Goal: Task Accomplishment & Management: Manage account settings

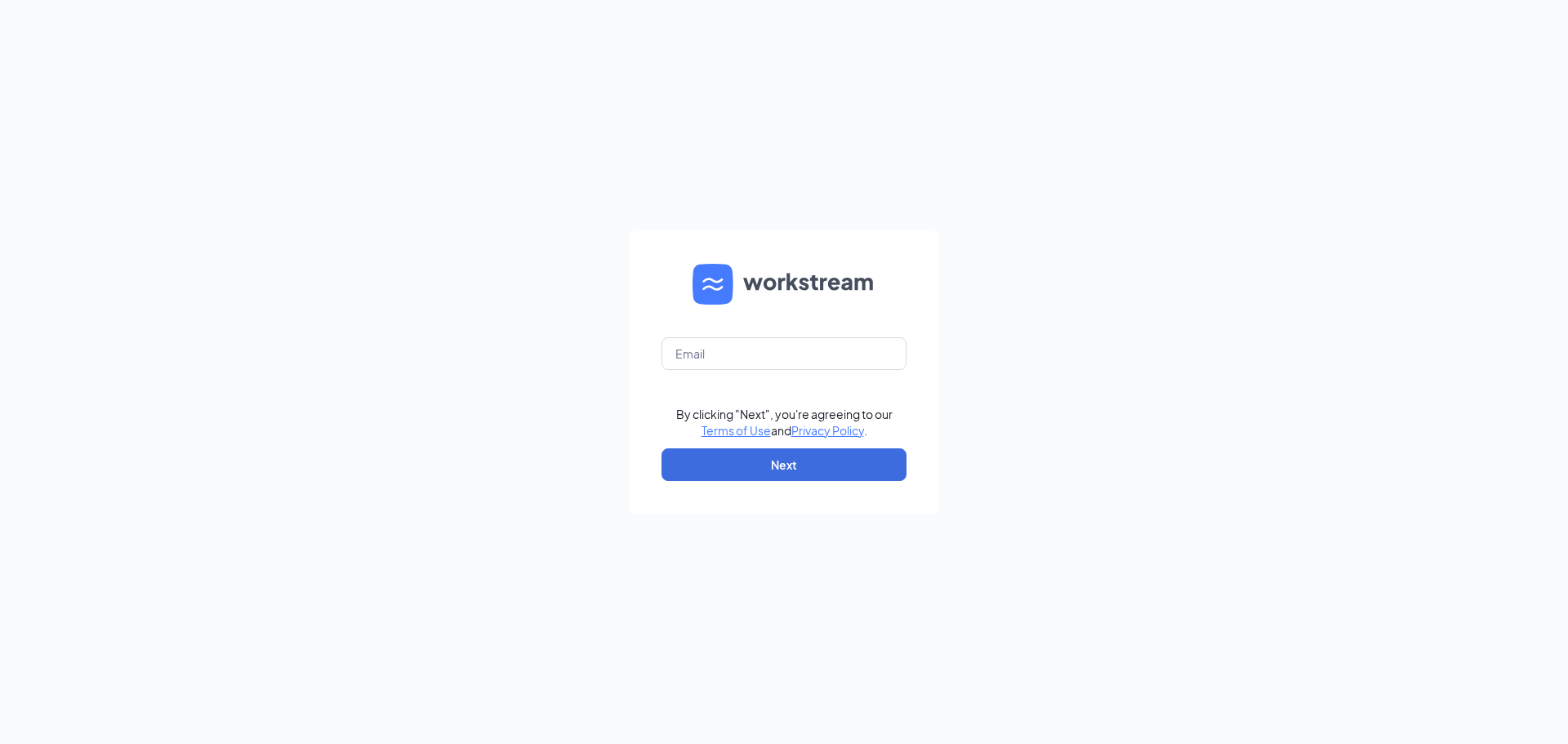
click at [818, 336] on form "By clicking "Next", you're agreeing to our Terms of Use and Privacy Policy . Ne…" at bounding box center [784, 372] width 311 height 283
click at [814, 348] on input "text" at bounding box center [784, 354] width 245 height 33
click at [757, 362] on input "text" at bounding box center [784, 354] width 245 height 33
type input "humanresources@cfamidtown.com"
click at [791, 454] on button "Next" at bounding box center [784, 465] width 245 height 33
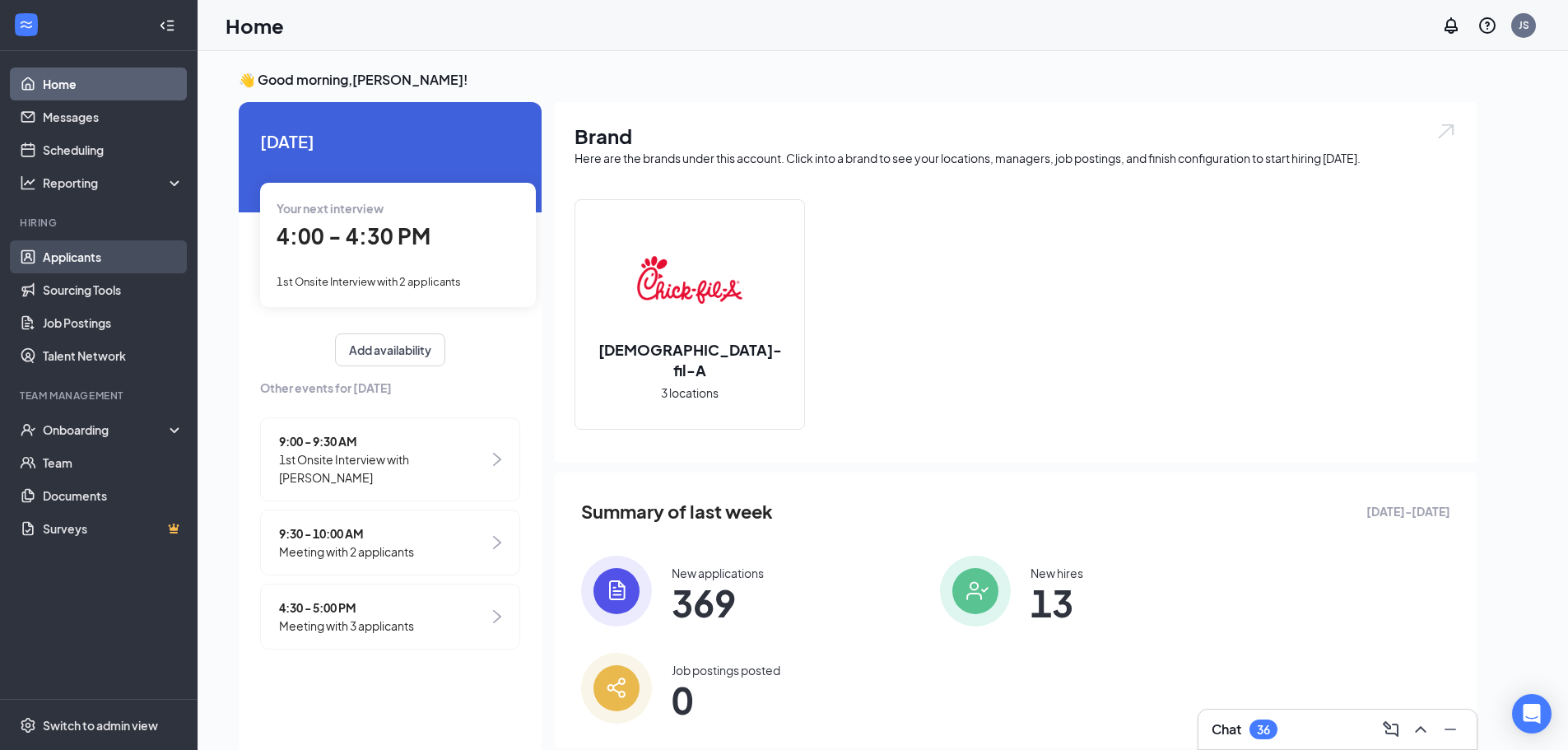
click at [77, 245] on link "Applicants" at bounding box center [113, 257] width 141 height 33
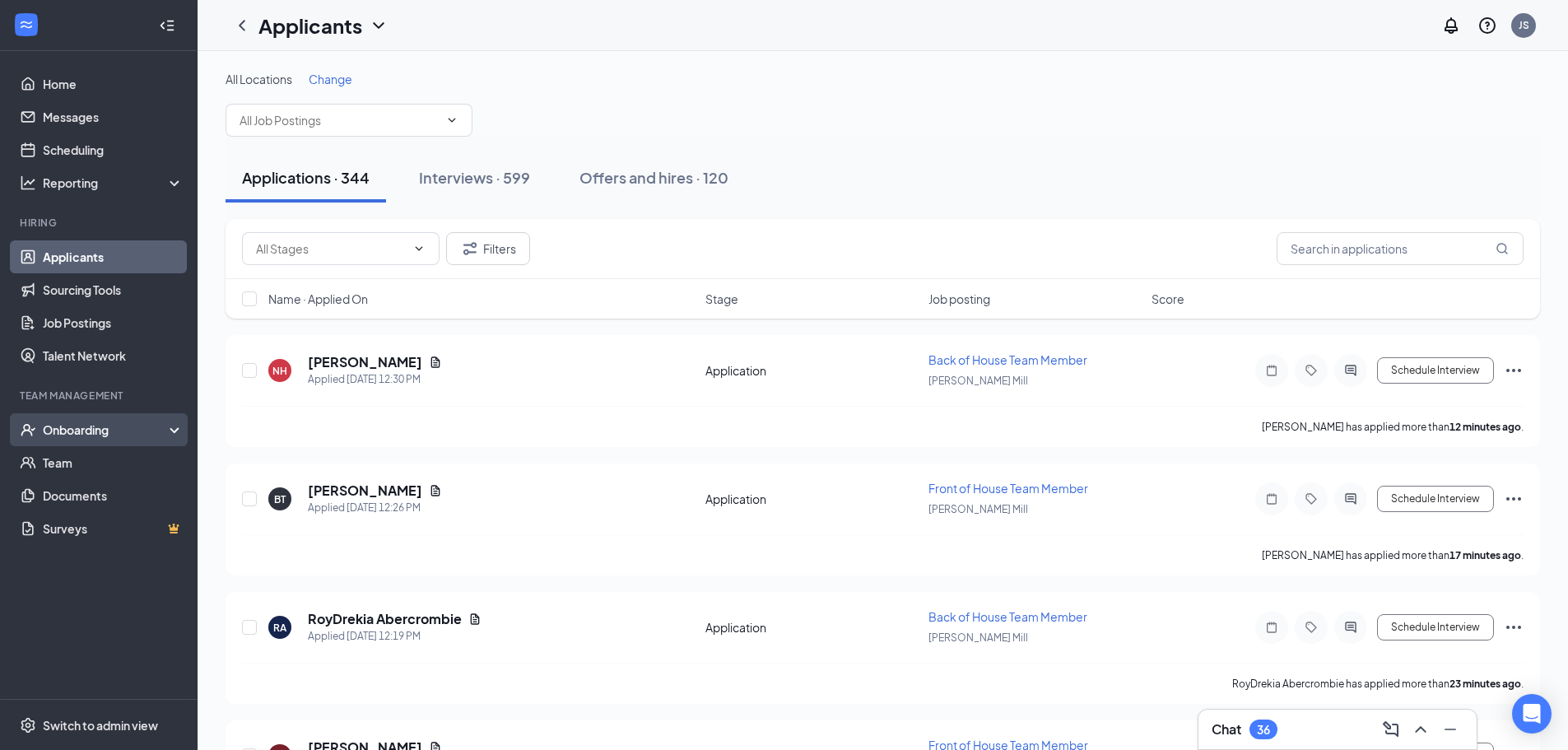
click at [108, 428] on div "Onboarding" at bounding box center [106, 430] width 127 height 16
click at [109, 474] on link "Overview" at bounding box center [113, 463] width 141 height 33
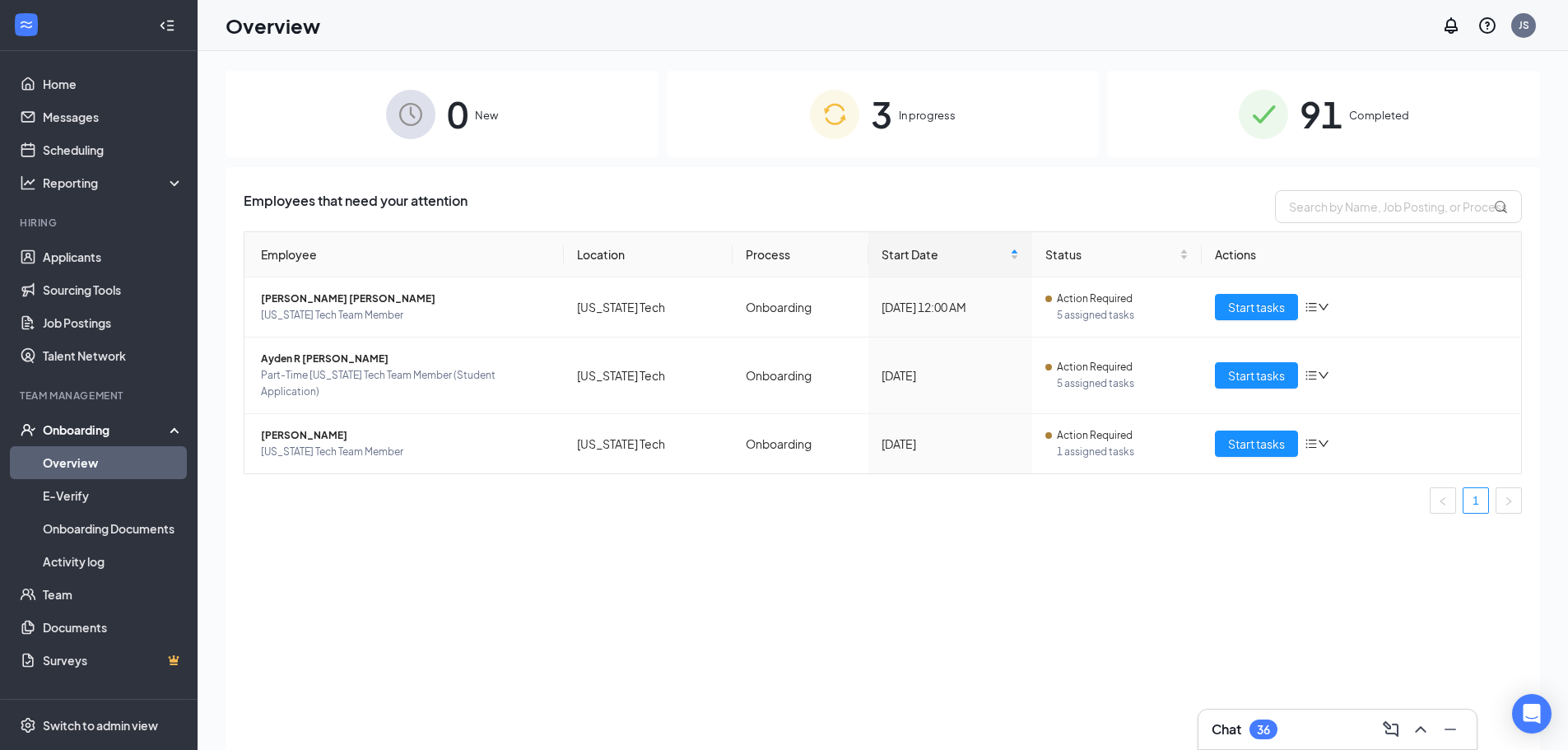
click at [1240, 129] on img at bounding box center [1263, 114] width 49 height 49
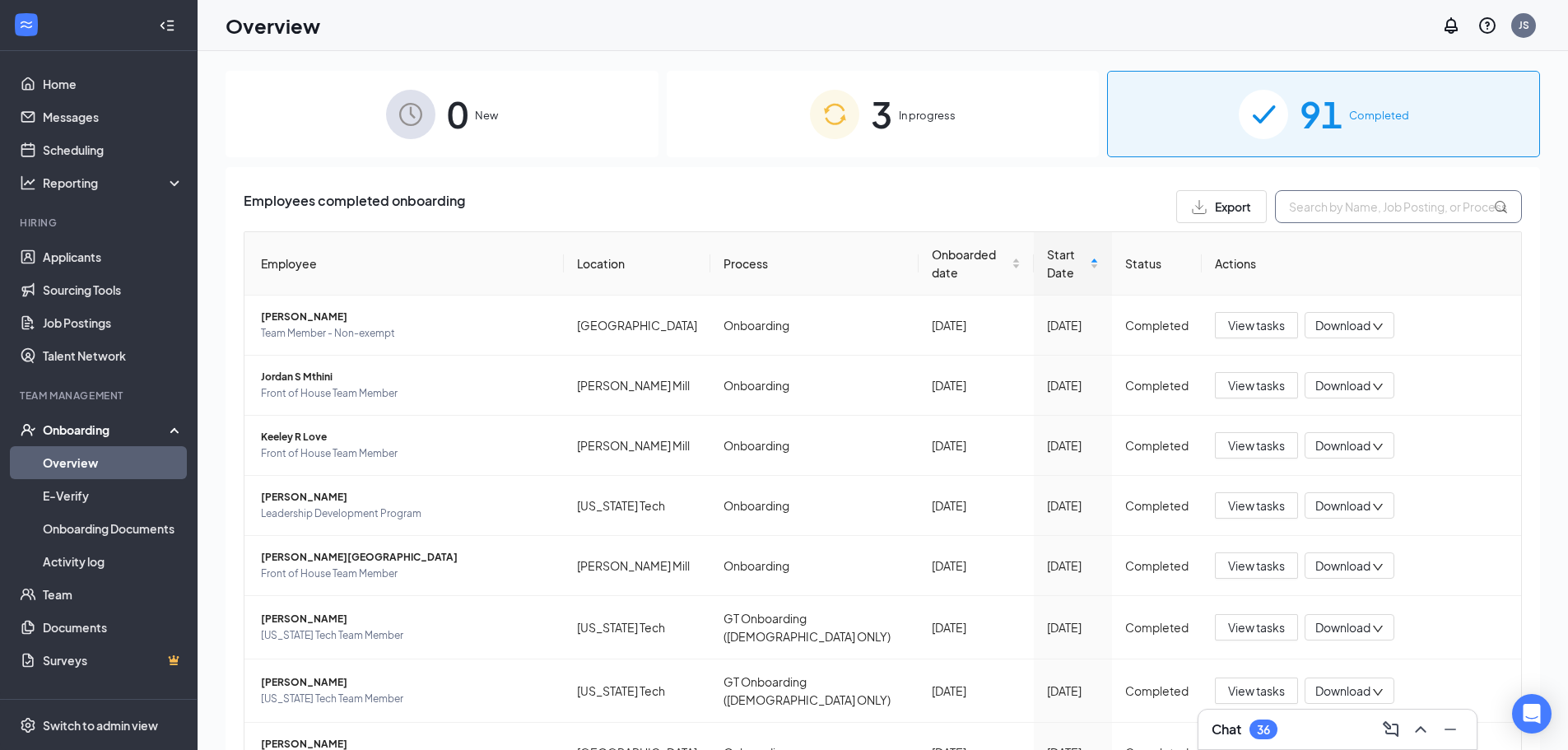
click at [1326, 211] on input "text" at bounding box center [1398, 206] width 247 height 33
type input "tri"
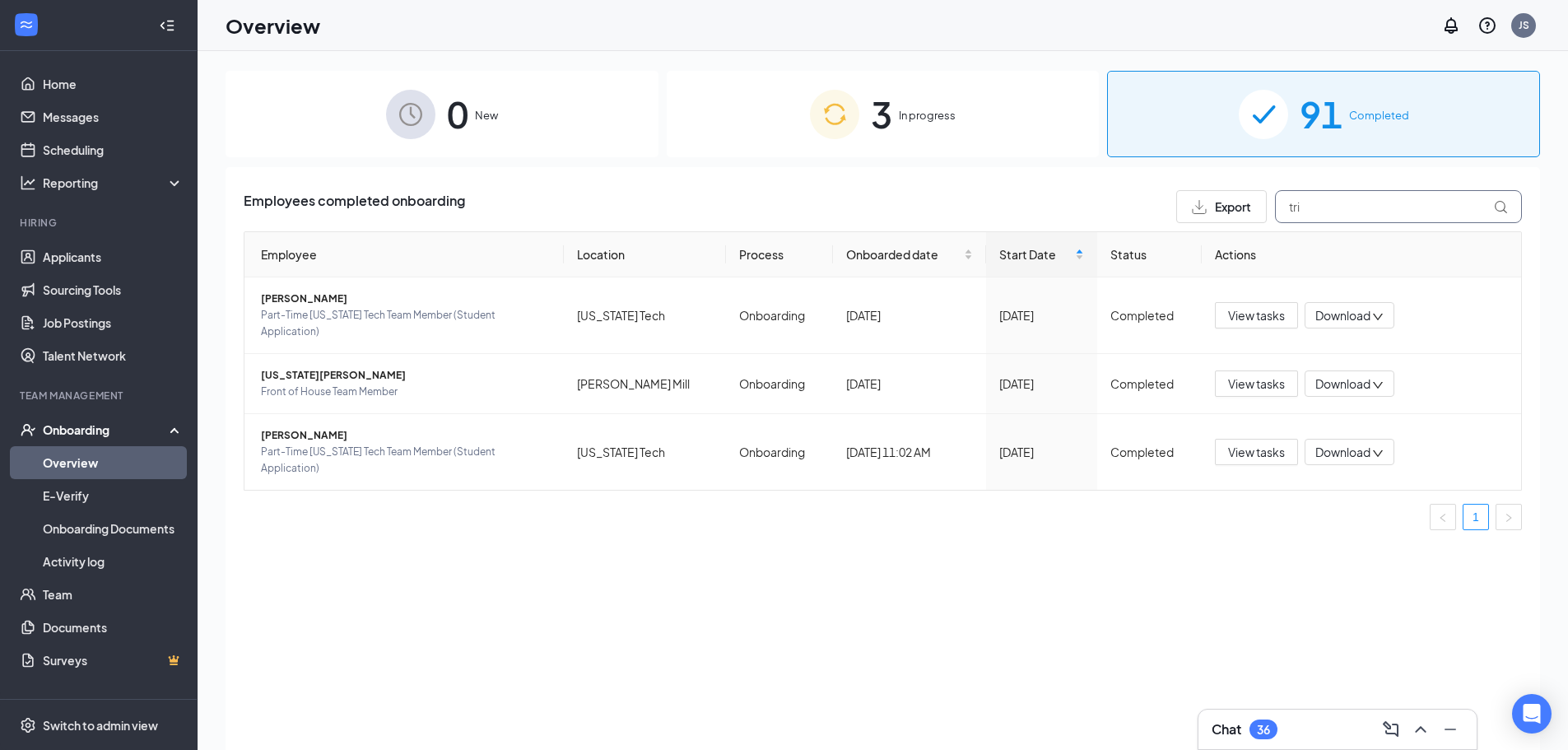
click at [1320, 200] on input "tri" at bounding box center [1398, 206] width 247 height 33
click at [1320, 205] on input "tri" at bounding box center [1398, 206] width 247 height 33
type input "[DEMOGRAPHIC_DATA]"
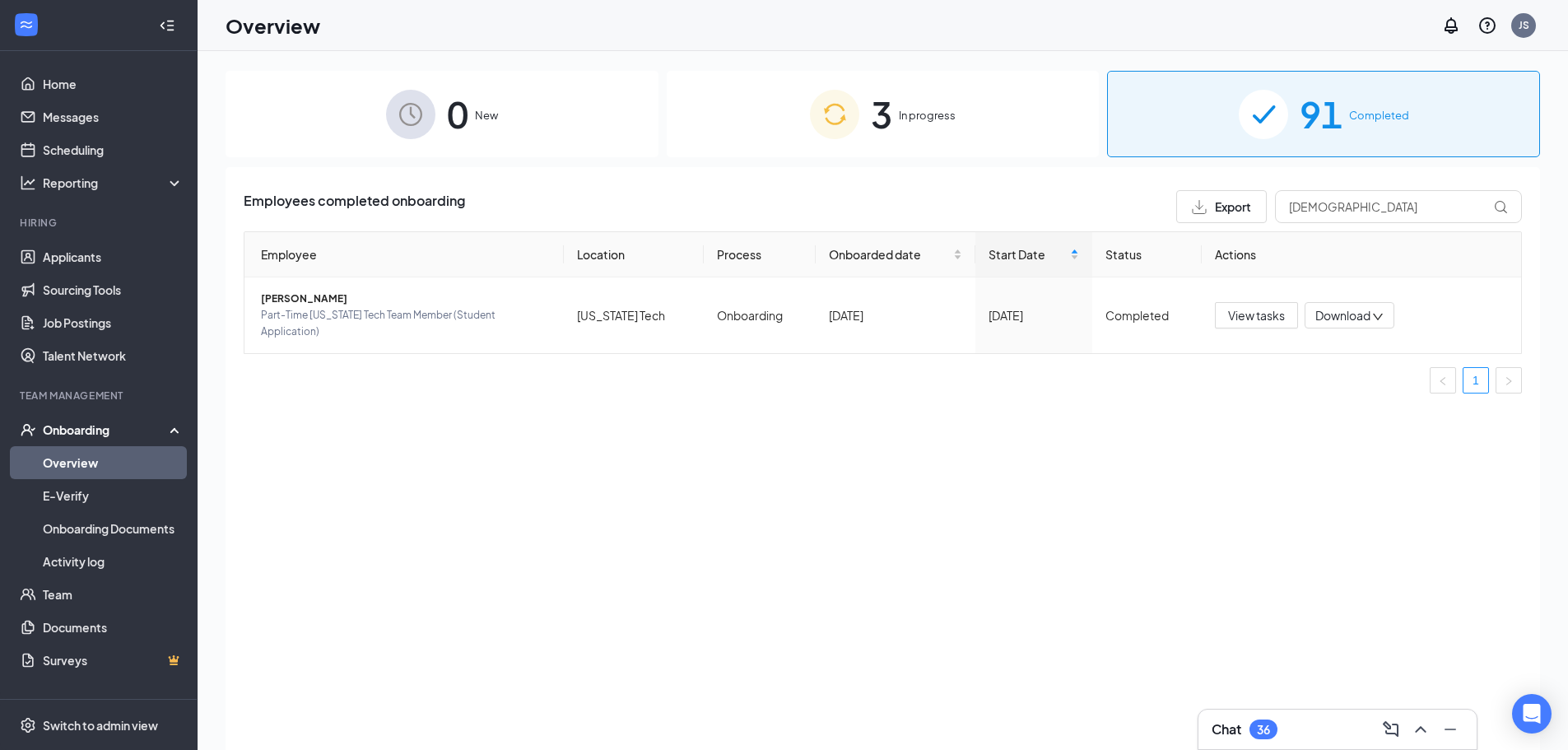
click at [1057, 136] on div "3 In progress" at bounding box center [883, 114] width 433 height 86
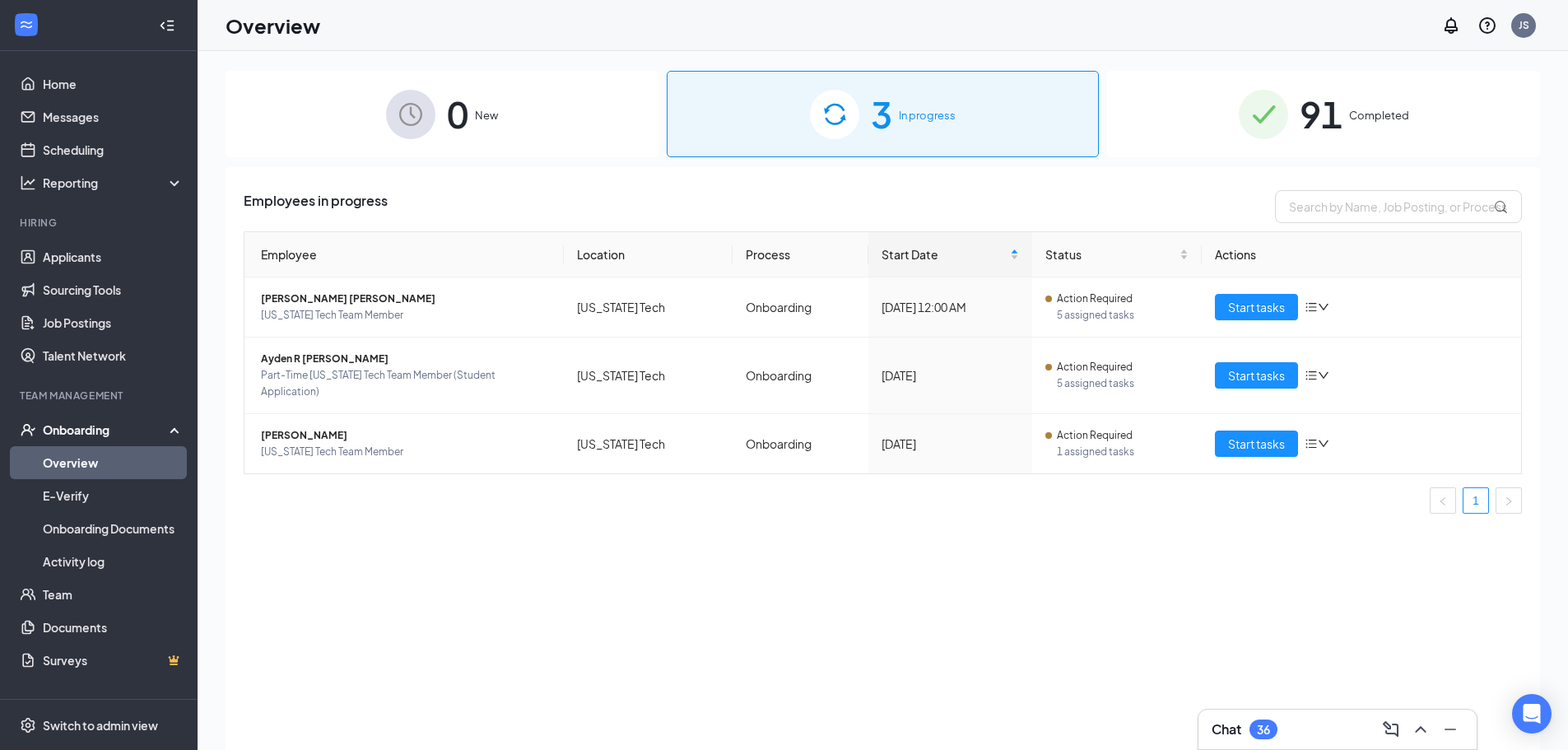
click at [1234, 109] on div "91 Completed" at bounding box center [1323, 114] width 433 height 86
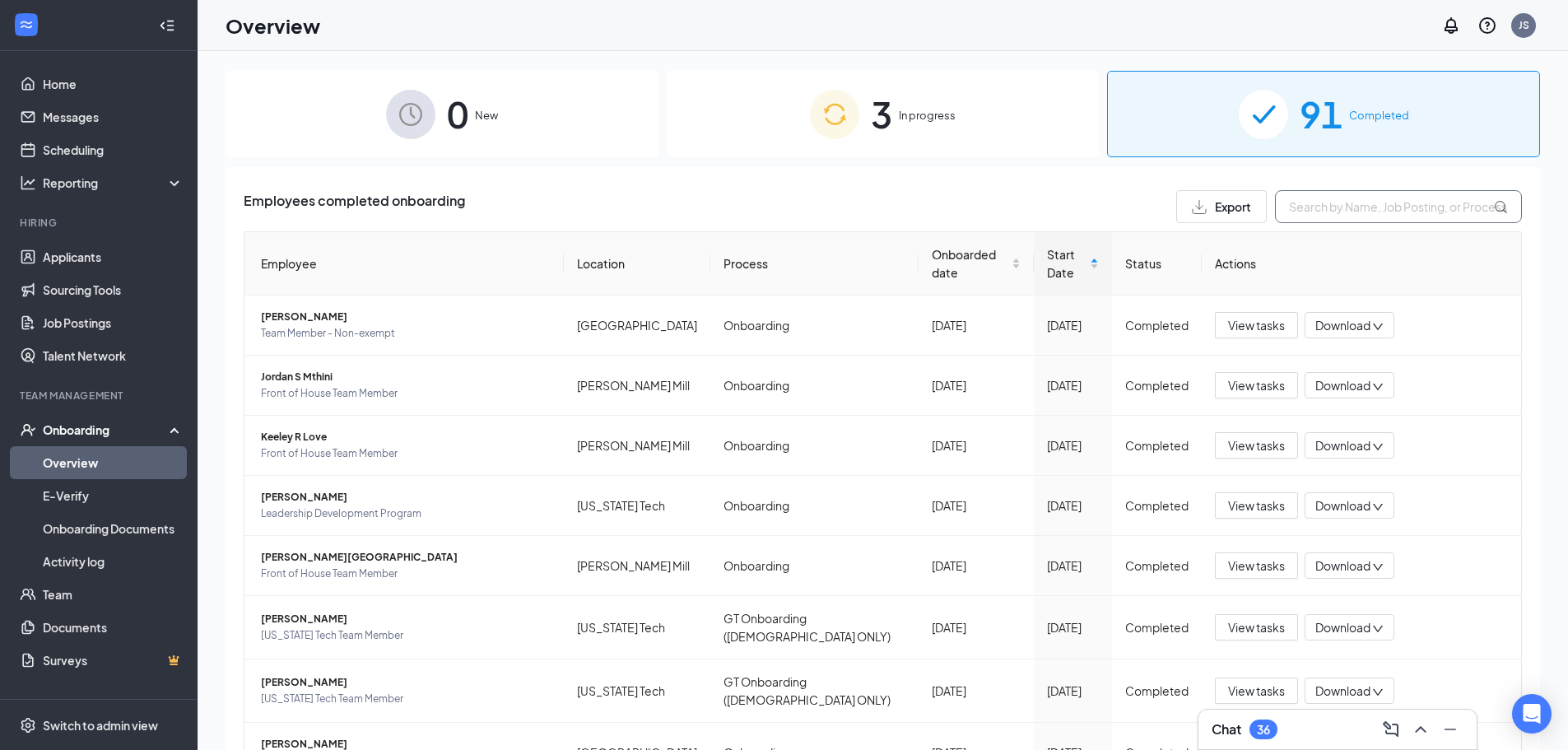
click at [1324, 211] on input "text" at bounding box center [1398, 206] width 247 height 33
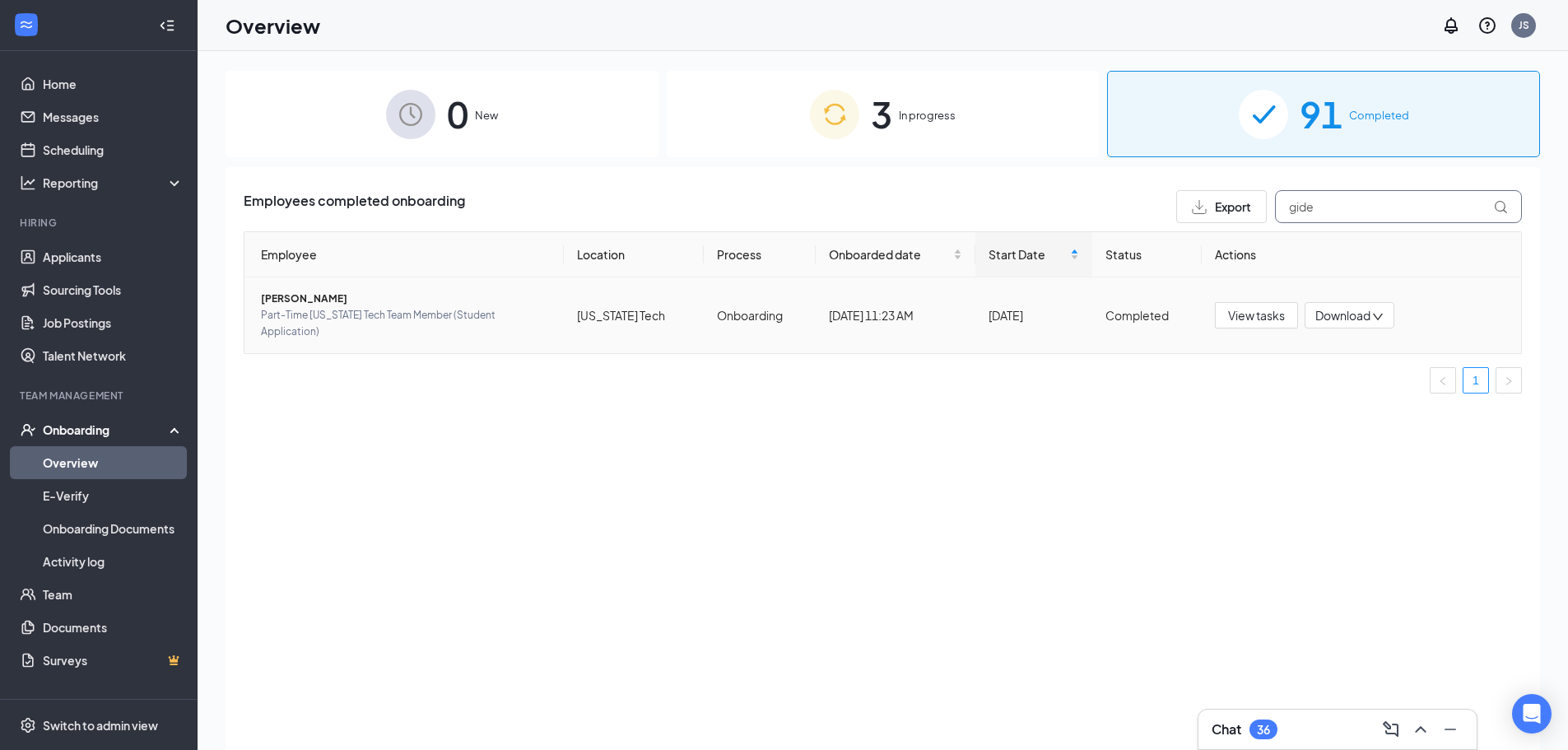
type input "gide"
click at [312, 297] on span "[PERSON_NAME]" at bounding box center [405, 299] width 290 height 16
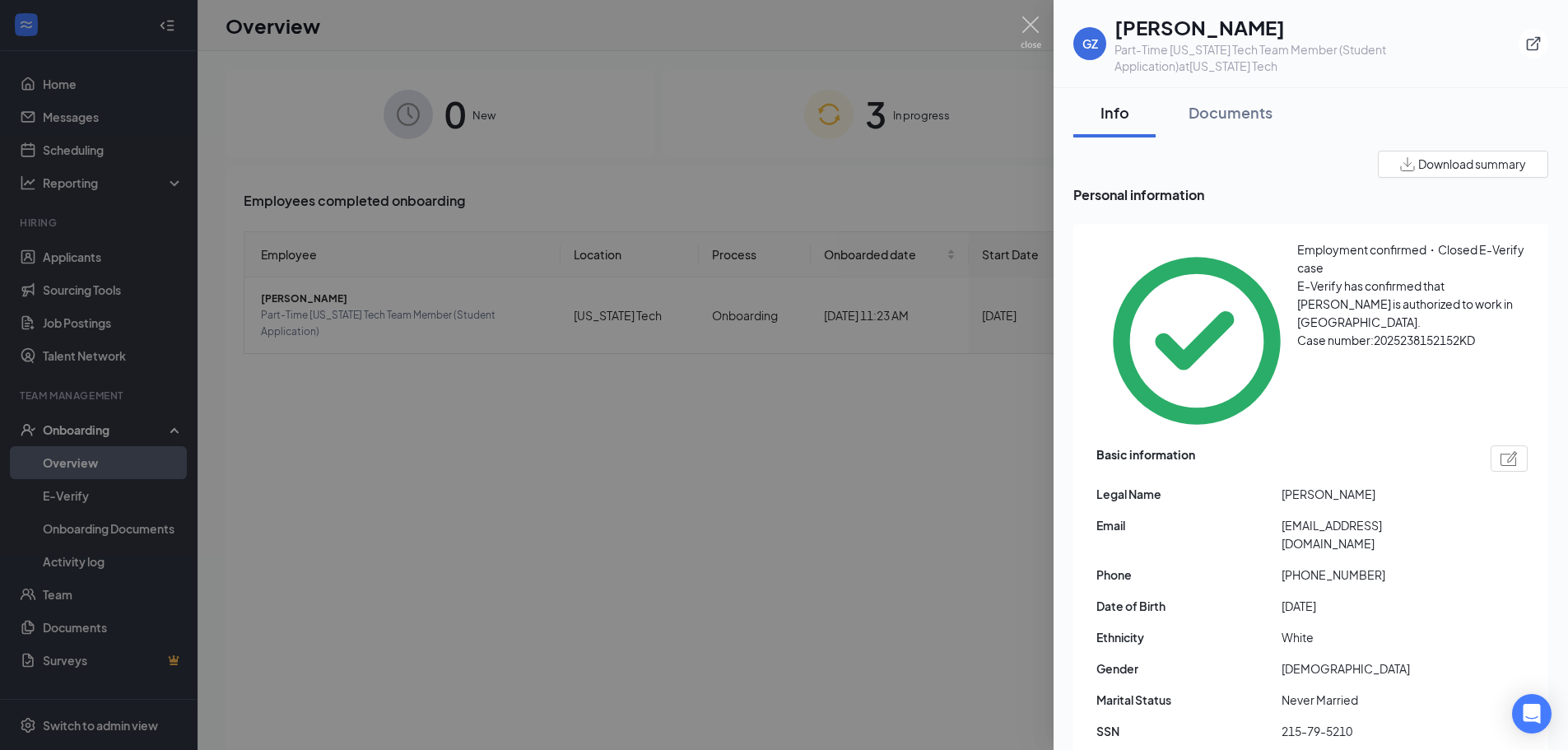
click at [1189, 26] on h1 "[PERSON_NAME]" at bounding box center [1316, 27] width 405 height 28
click at [1190, 25] on h1 "[PERSON_NAME]" at bounding box center [1316, 27] width 405 height 28
click at [1191, 25] on h1 "[PERSON_NAME]" at bounding box center [1316, 27] width 405 height 28
drag, startPoint x: 1191, startPoint y: 25, endPoint x: 1176, endPoint y: 25, distance: 15.0
click at [1176, 25] on h1 "[PERSON_NAME]" at bounding box center [1316, 27] width 405 height 28
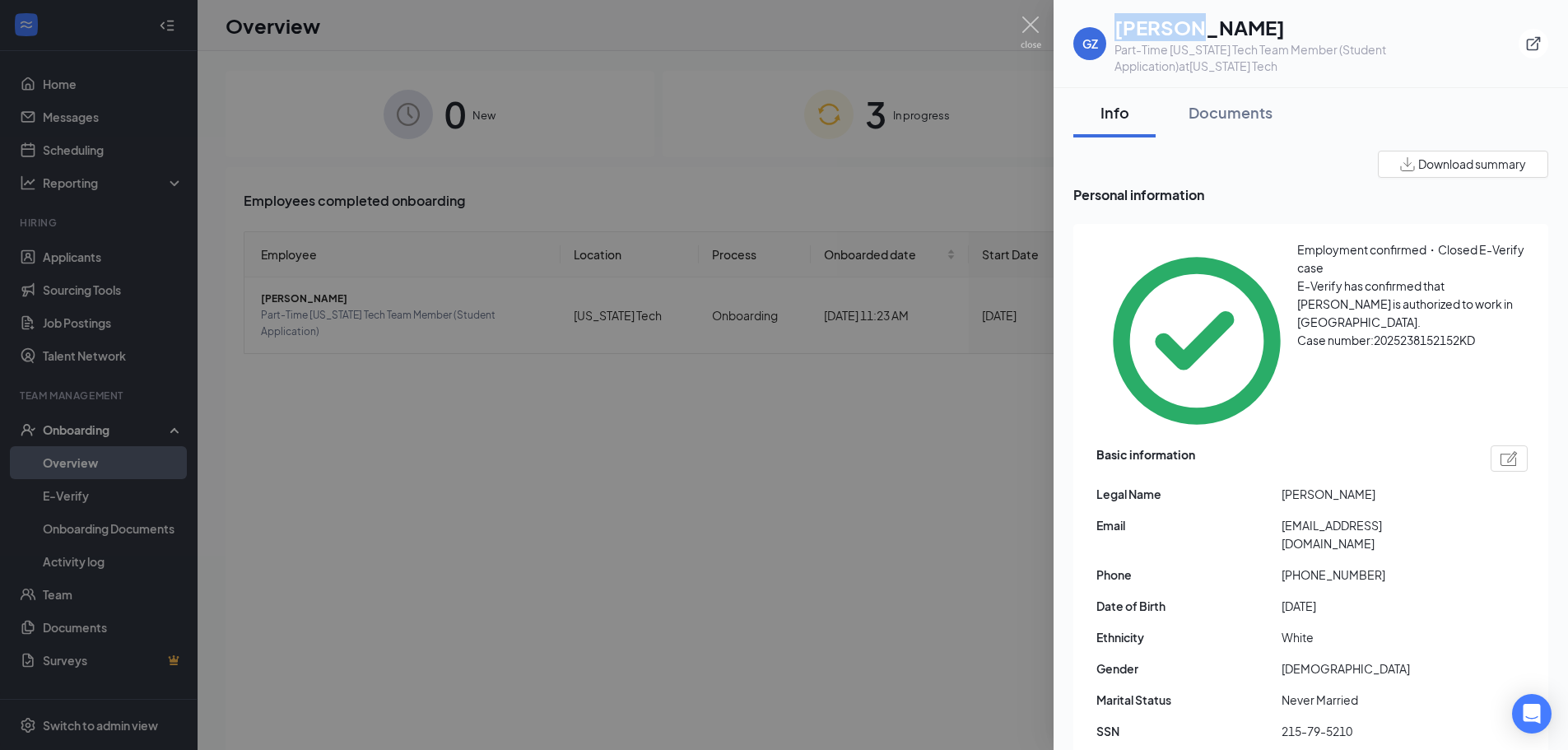
click at [1176, 25] on h1 "[PERSON_NAME]" at bounding box center [1316, 27] width 405 height 28
click at [1176, 26] on h1 "[PERSON_NAME]" at bounding box center [1316, 27] width 405 height 28
copy h1 "[PERSON_NAME]"
click at [1032, 25] on img at bounding box center [1031, 32] width 21 height 32
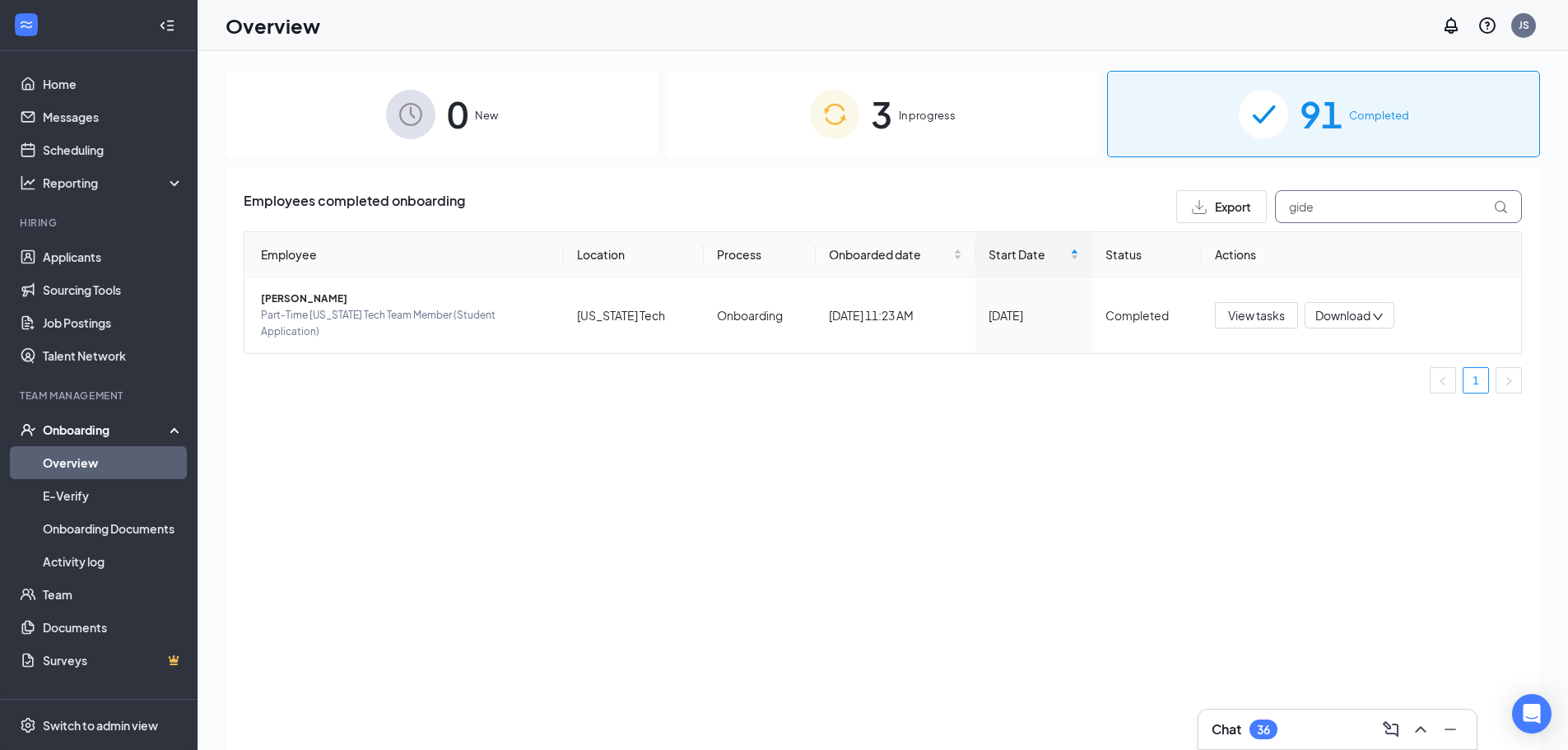
click at [1367, 218] on input "gide" at bounding box center [1398, 206] width 247 height 33
click at [1364, 216] on input "gide" at bounding box center [1398, 206] width 247 height 33
click at [1364, 215] on input "gide" at bounding box center [1398, 206] width 247 height 33
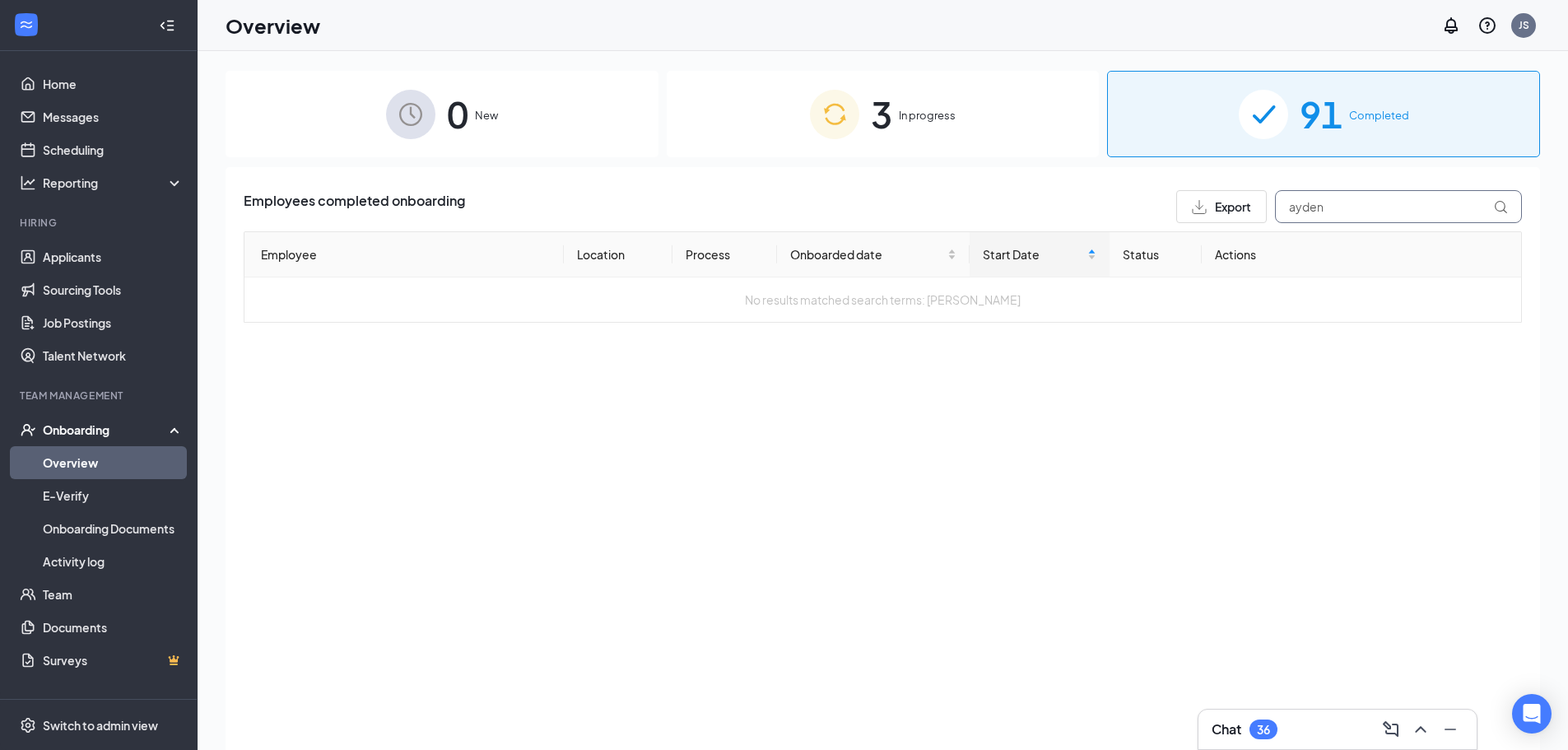
type input "ayden"
click at [890, 90] on span "3" at bounding box center [881, 114] width 22 height 57
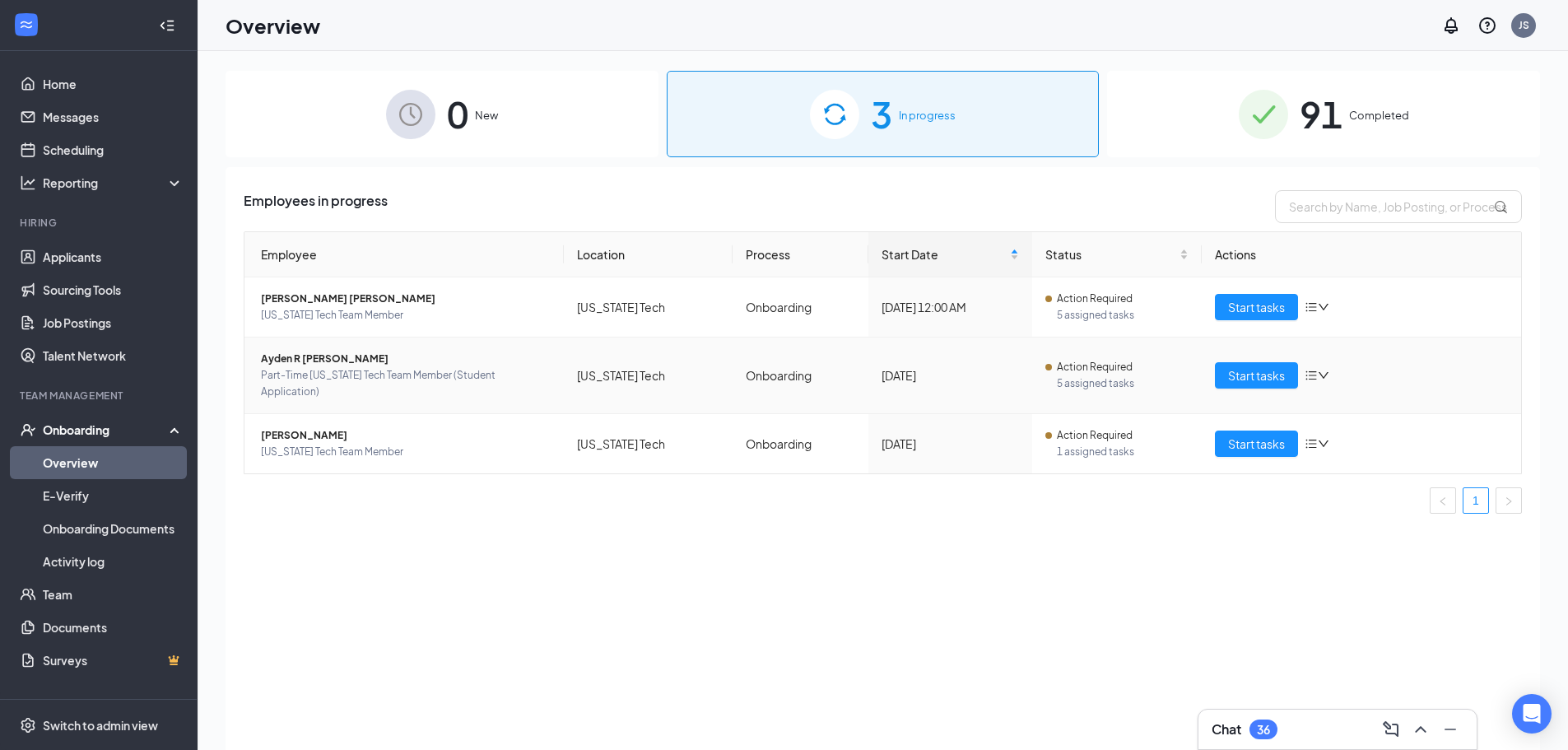
click at [273, 355] on span "Ayden R [PERSON_NAME]" at bounding box center [405, 358] width 290 height 16
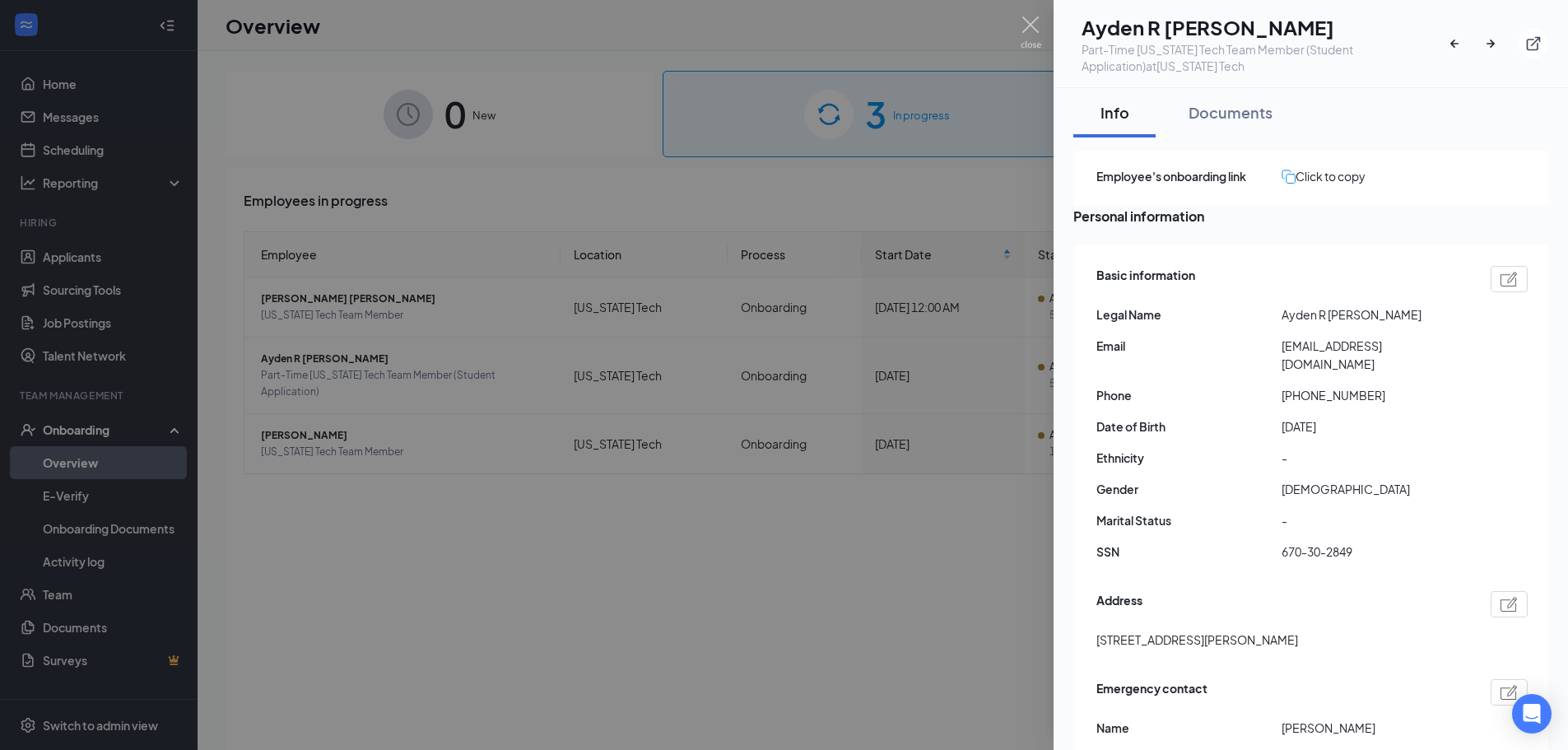
click at [1142, 37] on h1 "Ayden R [PERSON_NAME]" at bounding box center [1264, 27] width 365 height 28
copy h1 "Ayden R [PERSON_NAME]"
drag, startPoint x: 1045, startPoint y: 20, endPoint x: 1038, endPoint y: 26, distance: 9.2
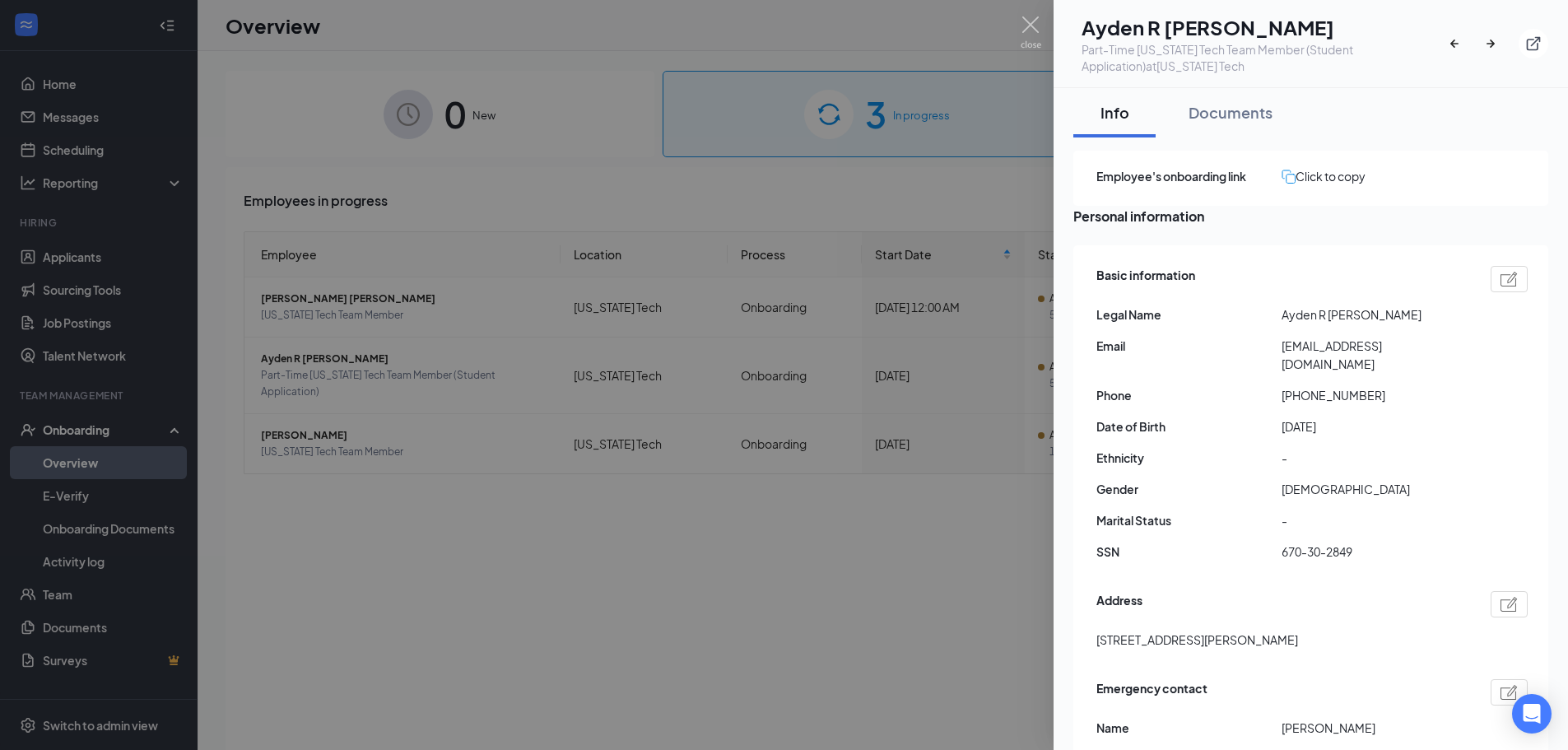
click at [1044, 21] on div at bounding box center [784, 375] width 1568 height 750
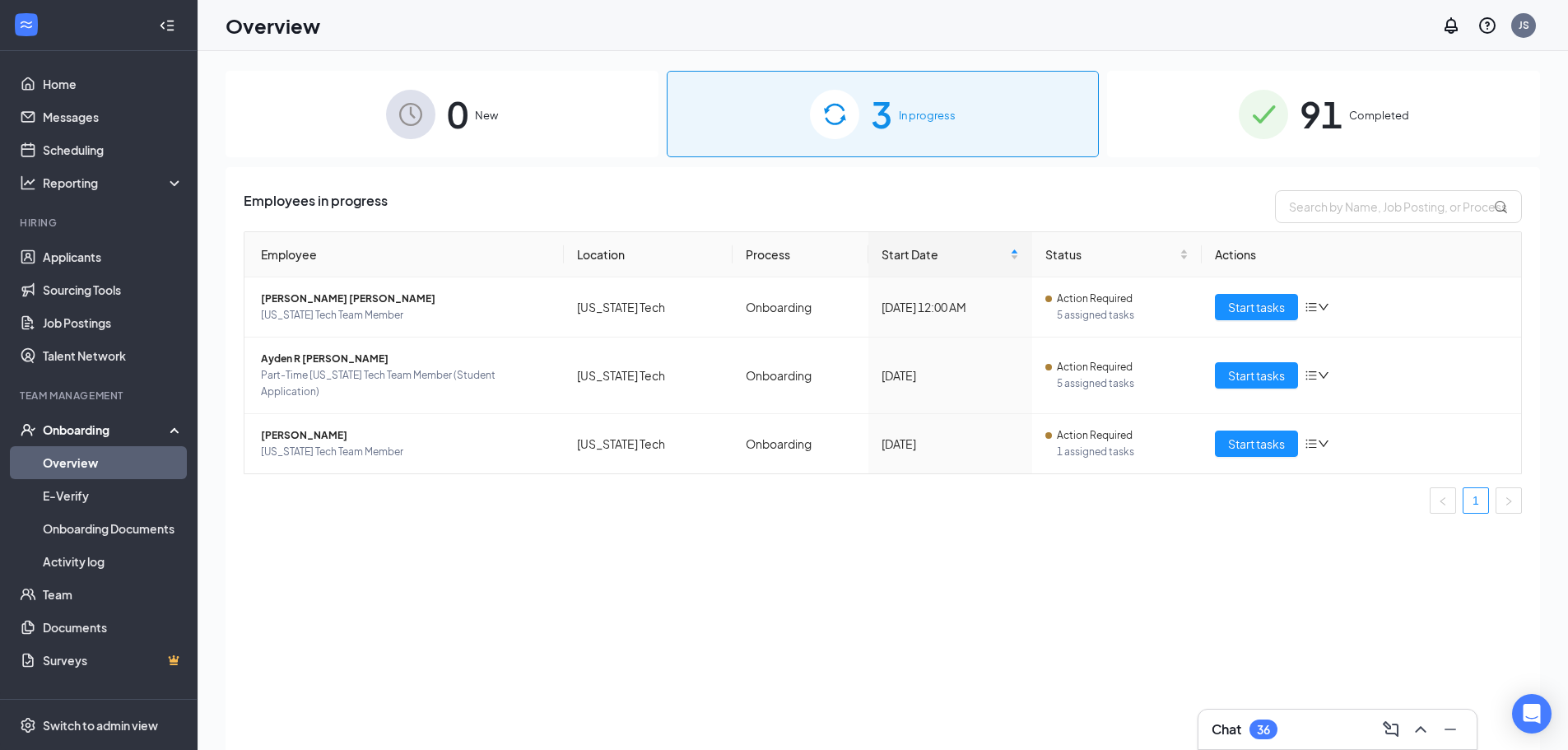
click at [1038, 26] on div "Overview JS" at bounding box center [882, 25] width 1370 height 51
click at [1232, 431] on button "Start tasks" at bounding box center [1256, 444] width 83 height 27
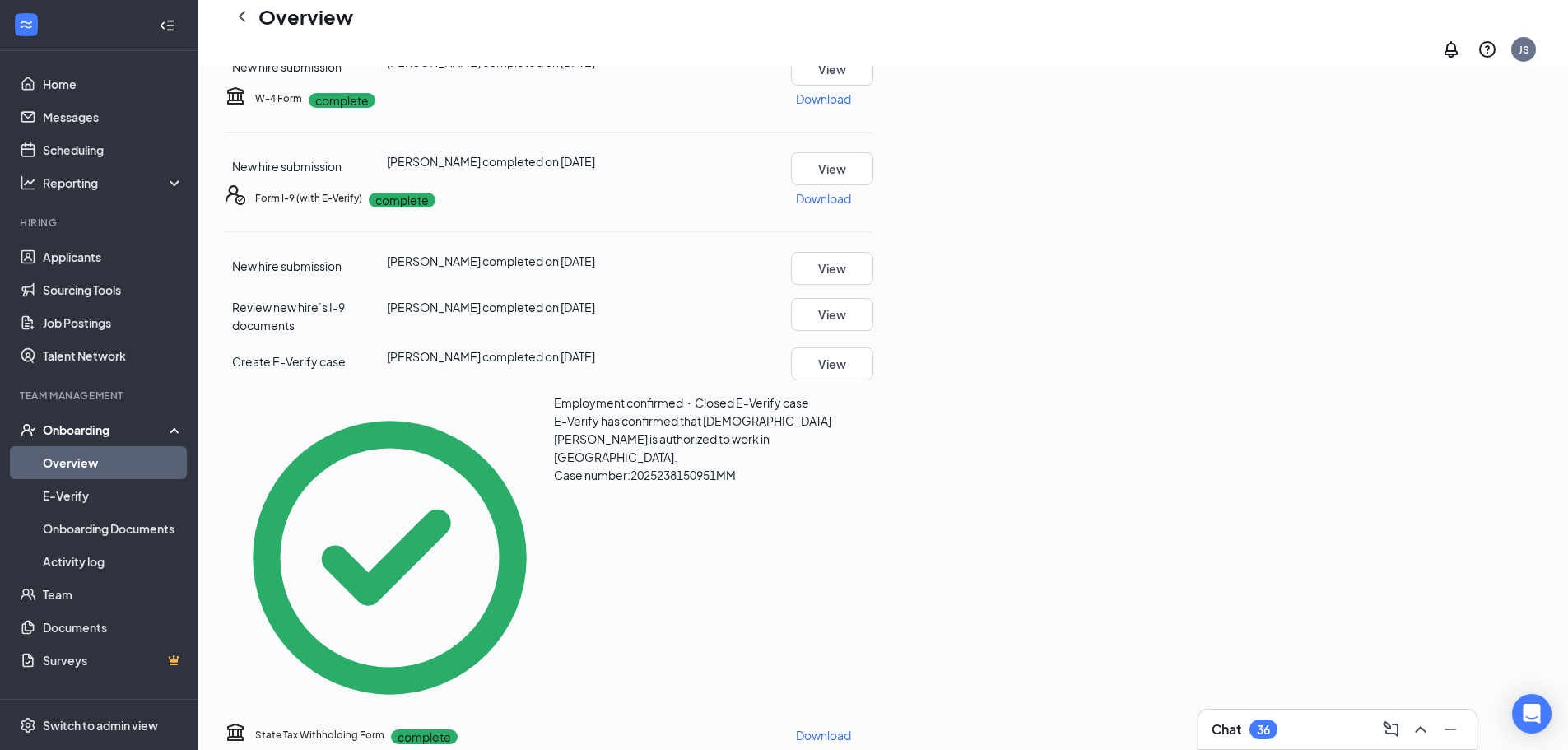
scroll to position [778, 0]
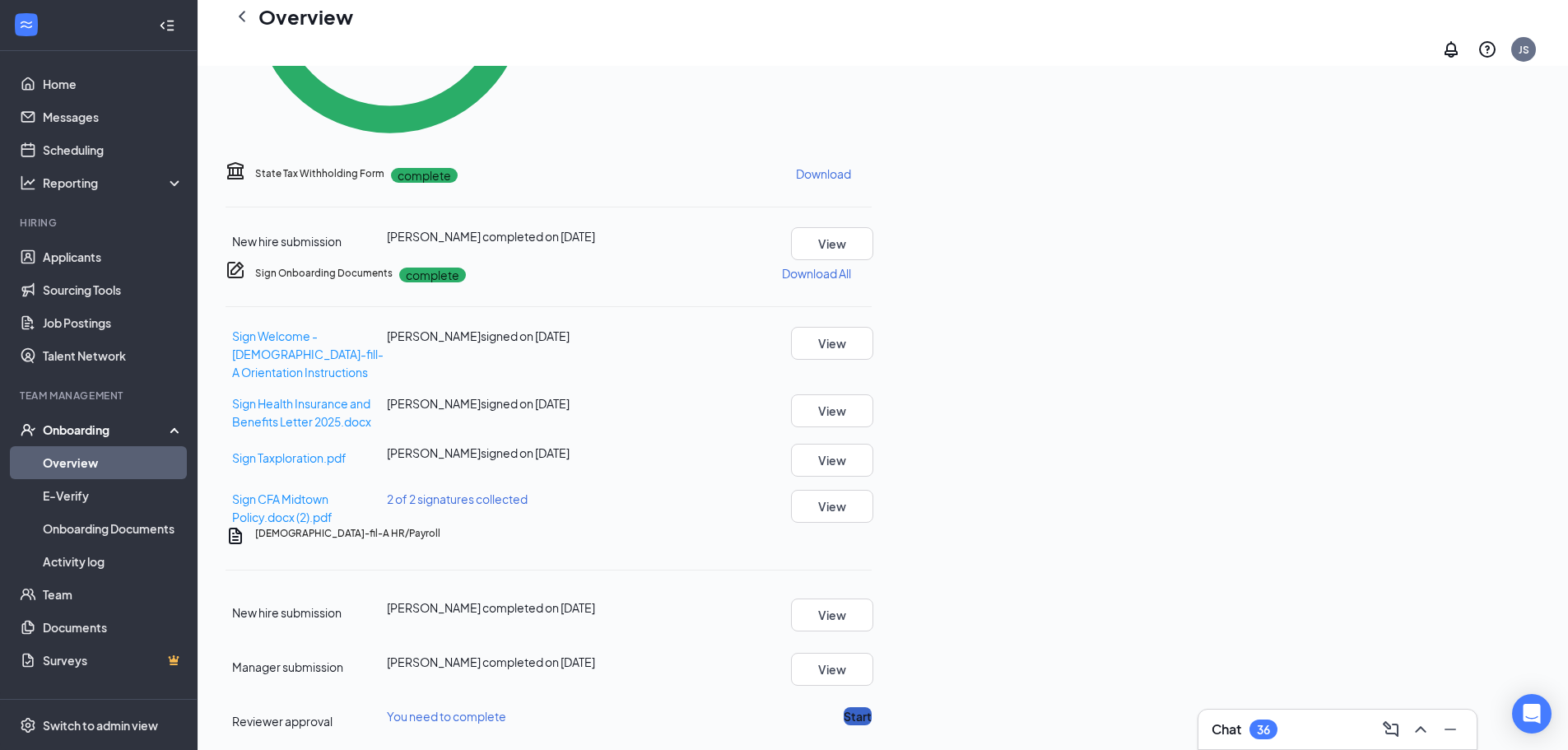
click at [872, 708] on button "Start" at bounding box center [857, 716] width 28 height 18
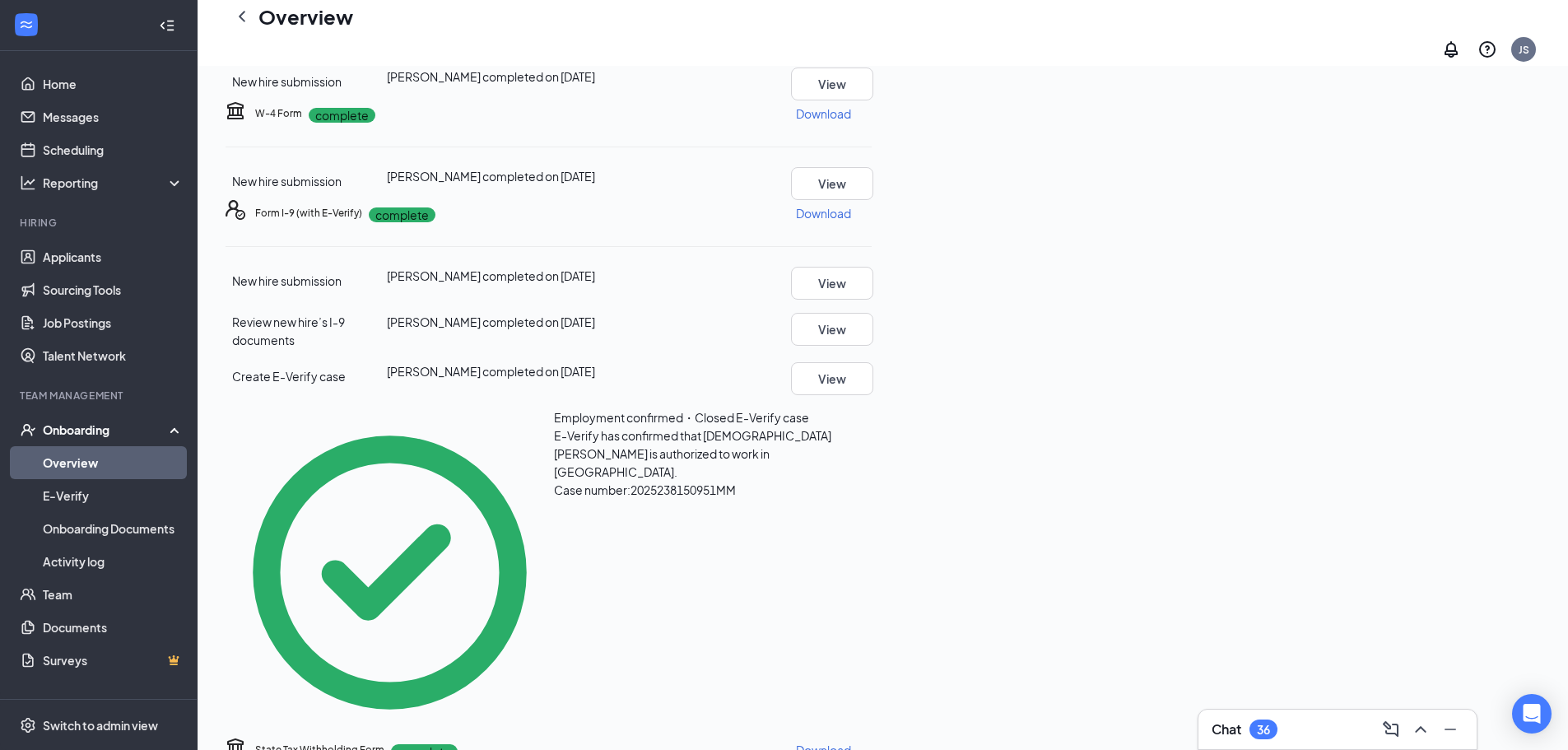
scroll to position [0, 0]
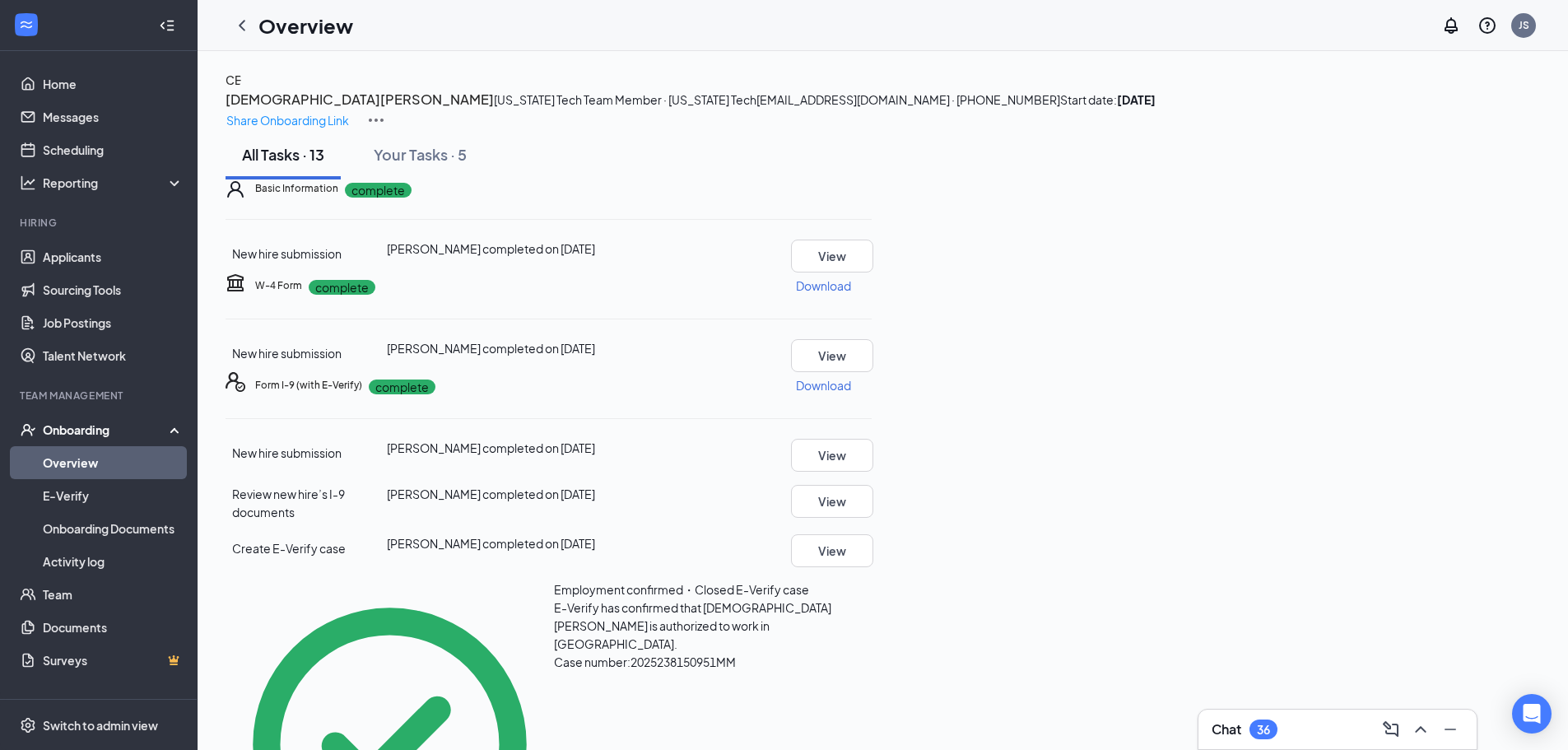
click at [116, 444] on div "Onboarding" at bounding box center [98, 430] width 198 height 33
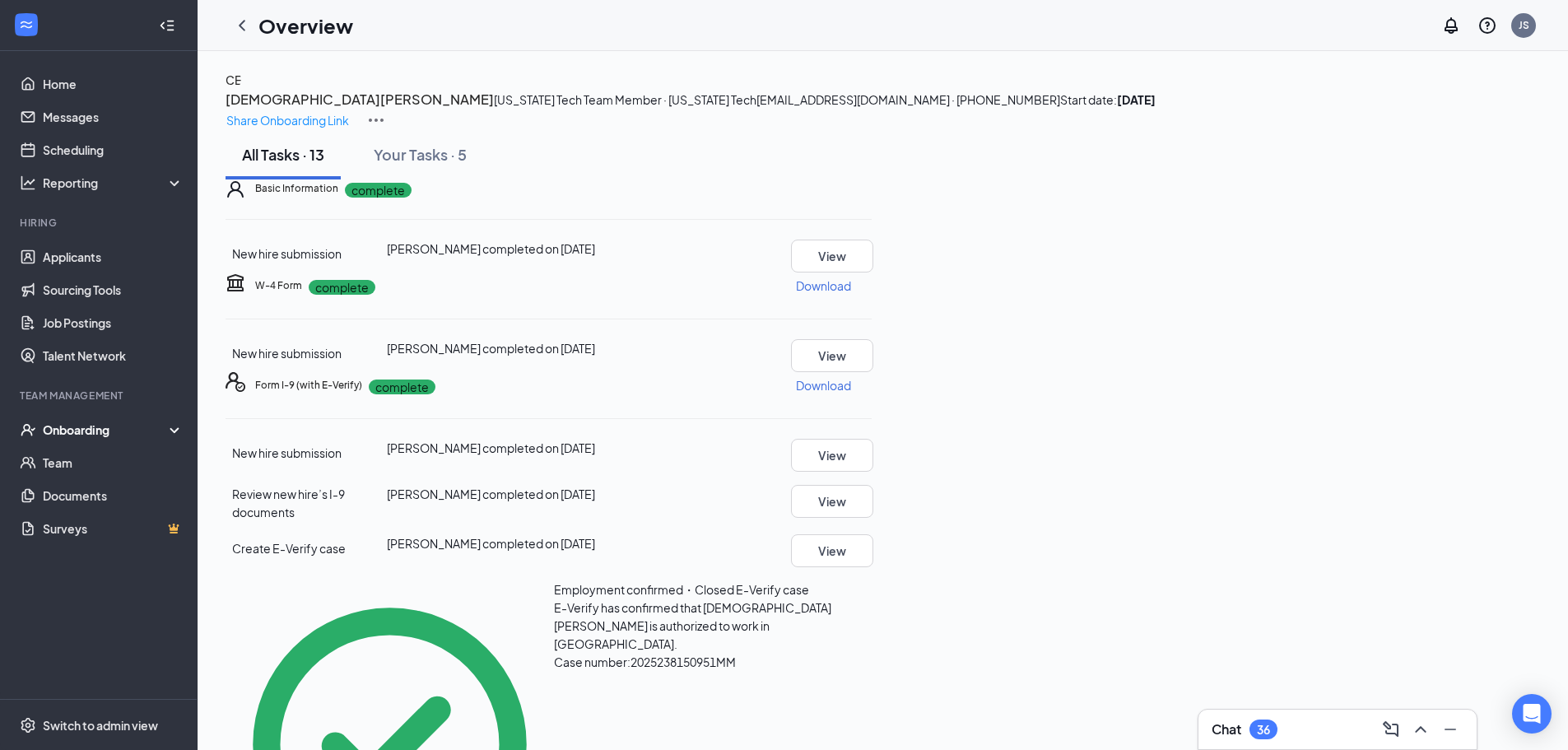
click at [99, 426] on div "Onboarding" at bounding box center [106, 430] width 127 height 16
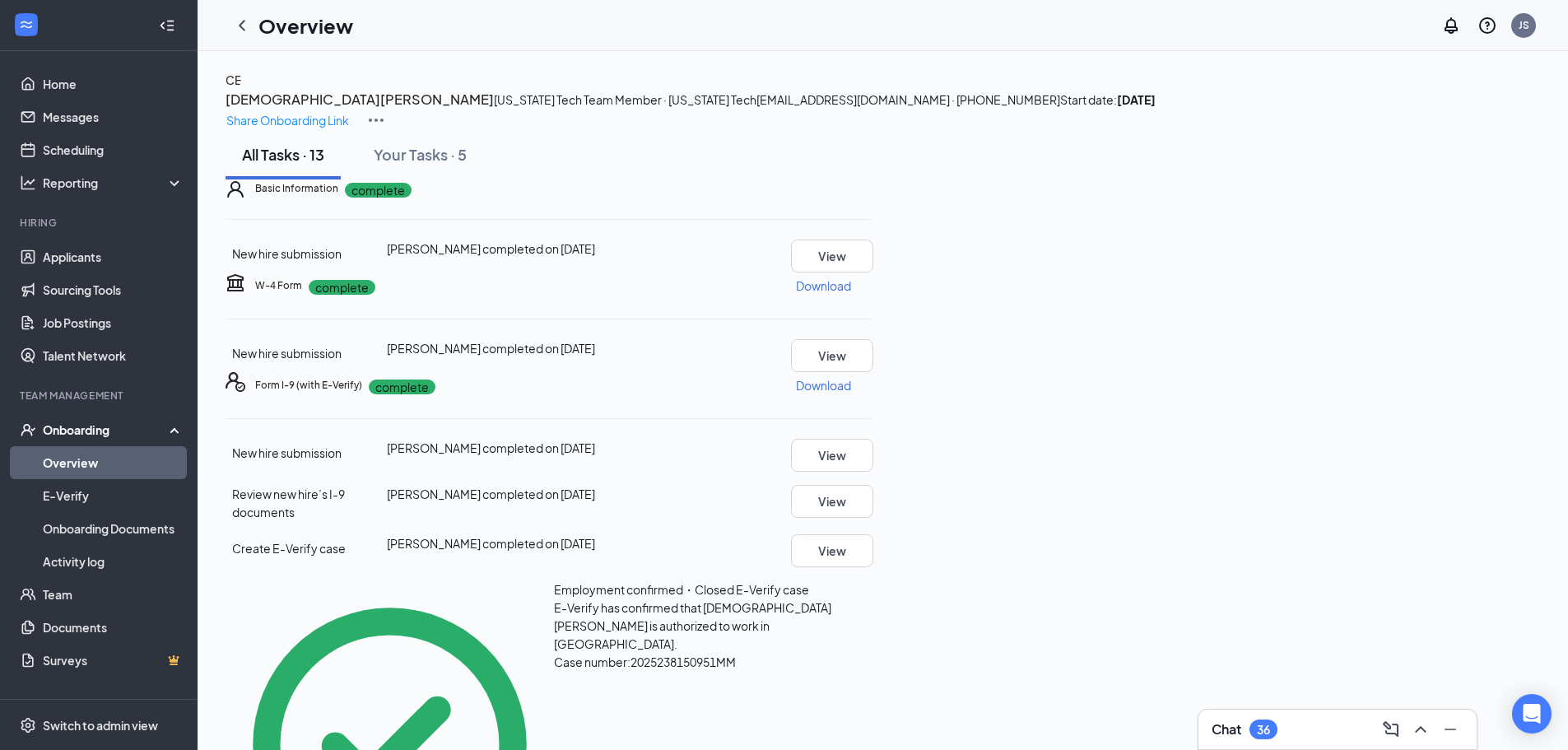
click at [78, 459] on link "Overview" at bounding box center [113, 463] width 141 height 33
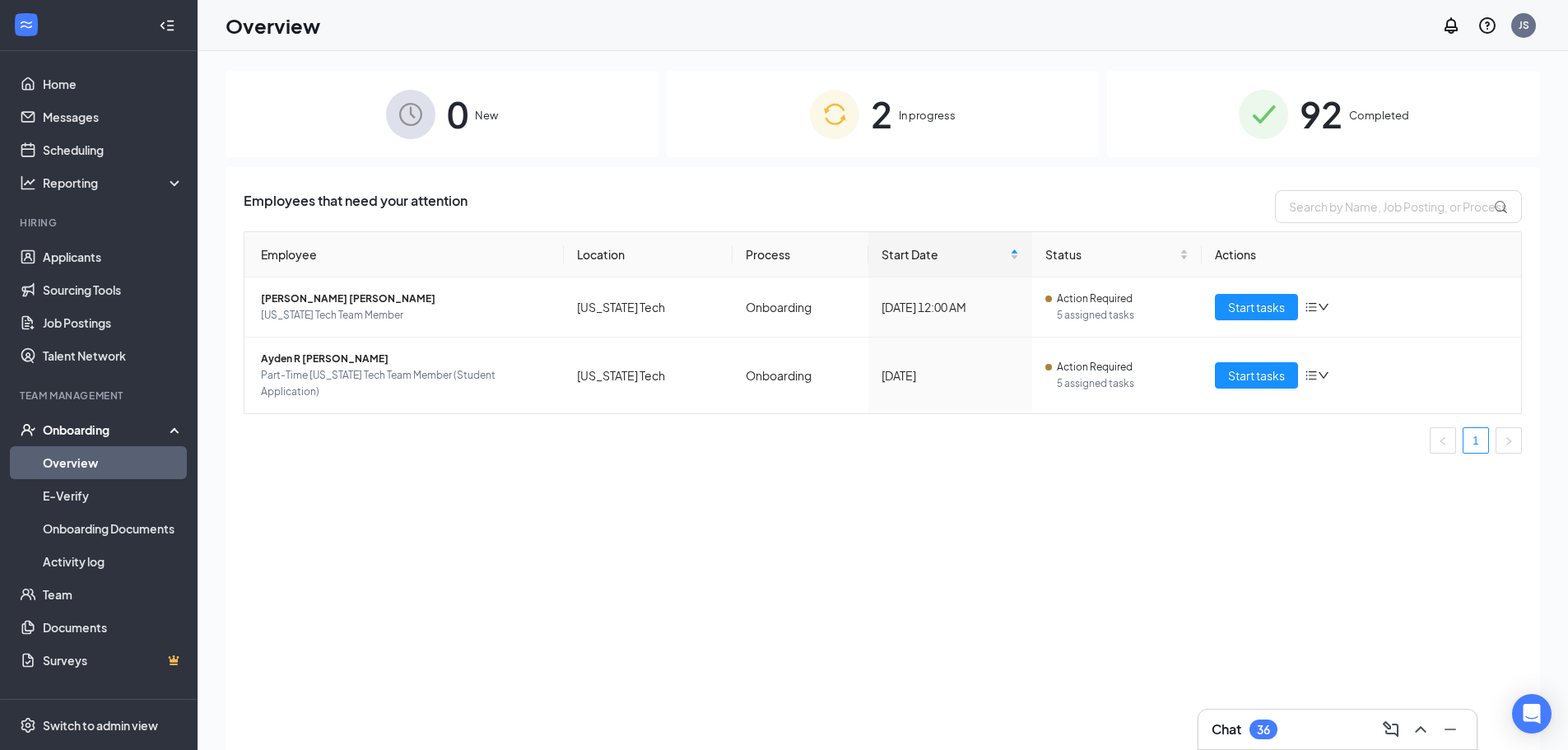
click at [926, 98] on div "2 In progress" at bounding box center [883, 114] width 433 height 86
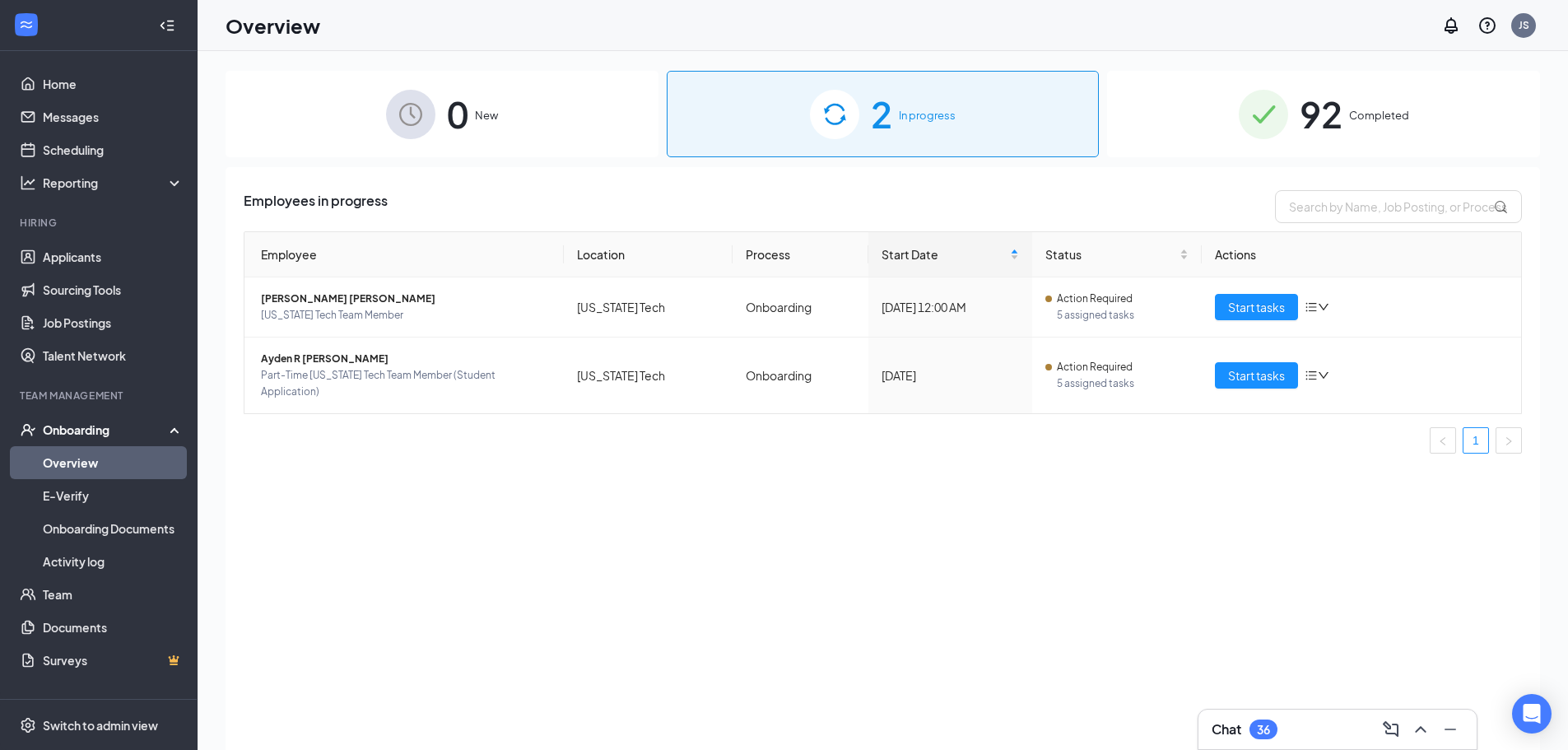
click at [1226, 144] on div "92 Completed" at bounding box center [1323, 114] width 433 height 86
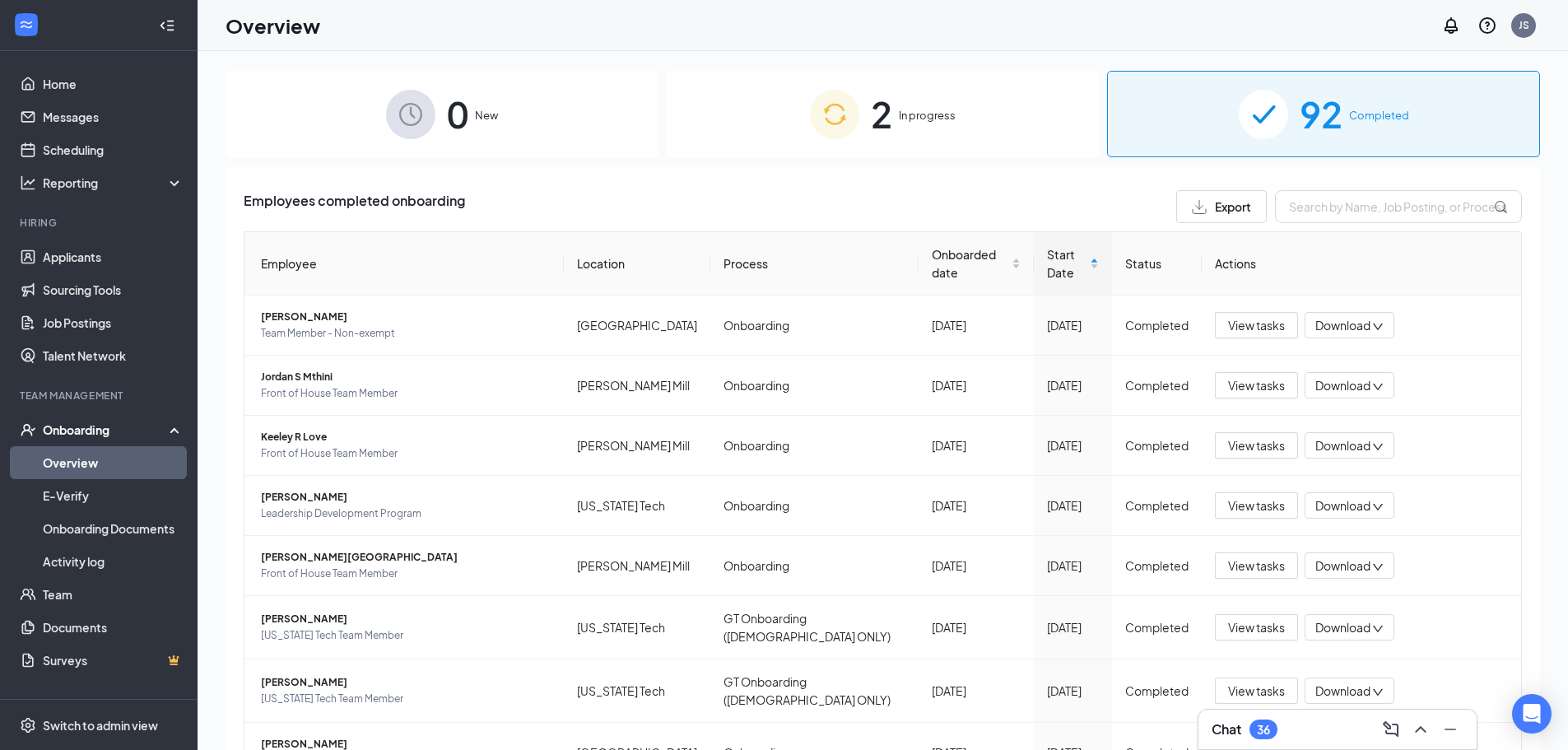
click at [872, 129] on span "2" at bounding box center [881, 114] width 22 height 57
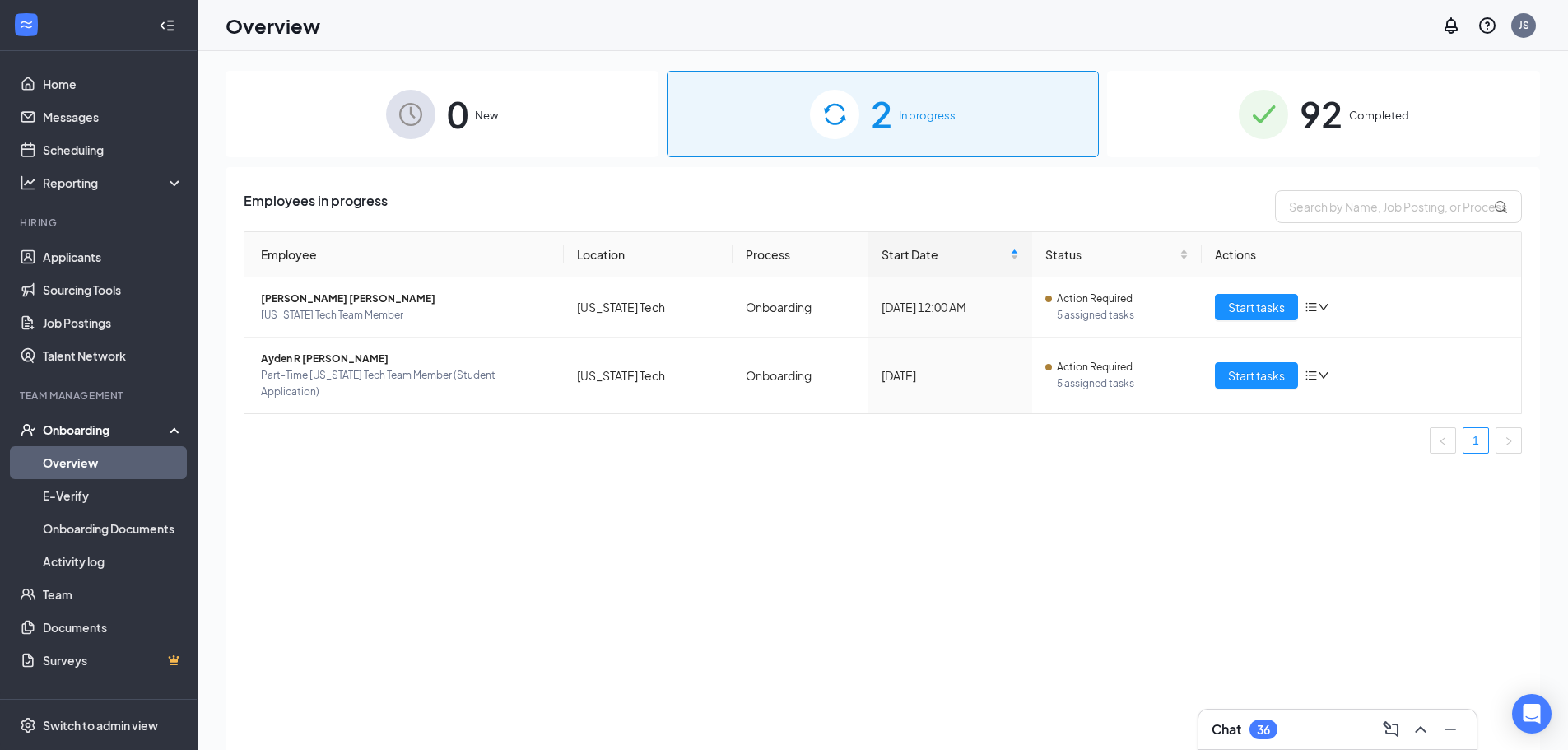
click at [607, 142] on div "0 New" at bounding box center [442, 114] width 433 height 86
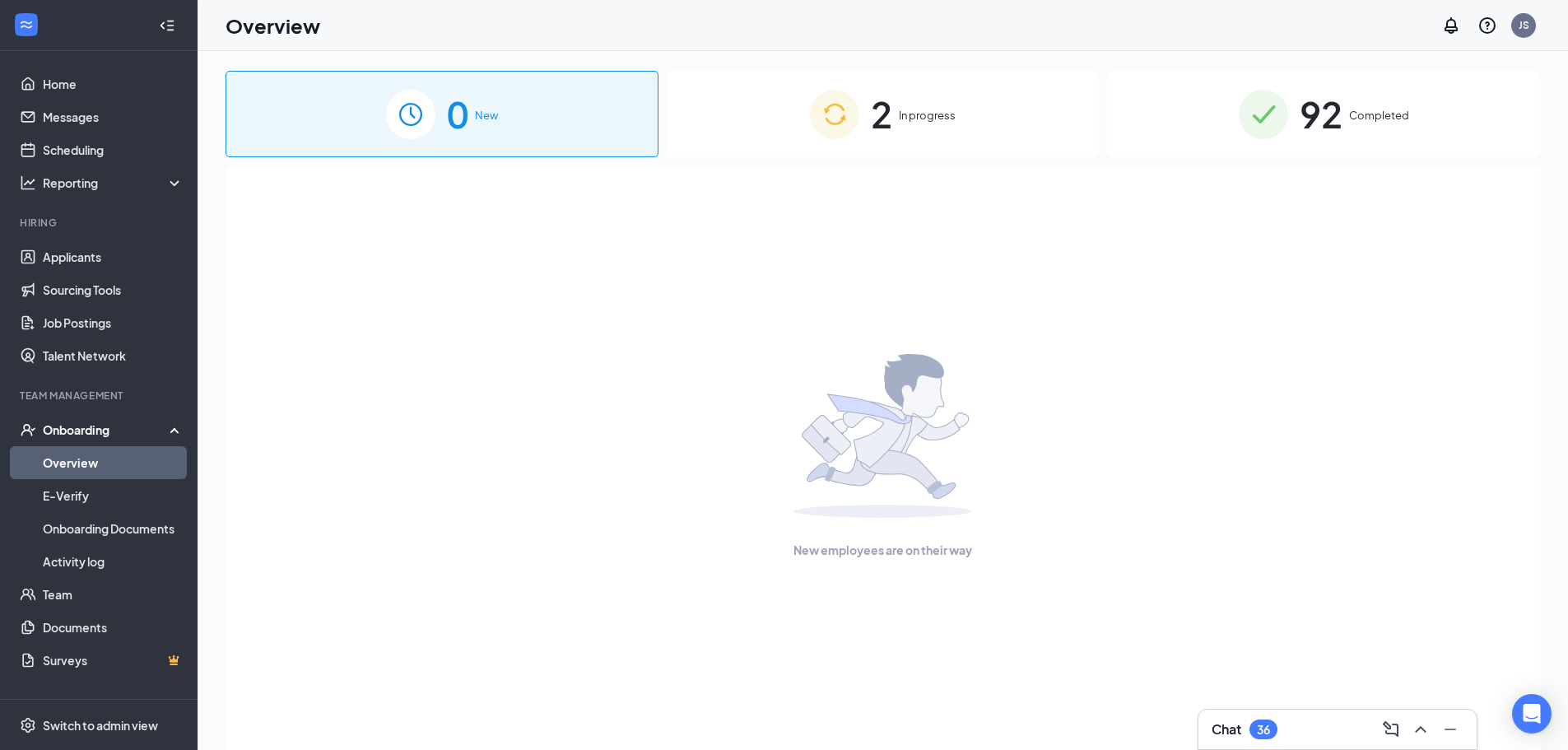
click at [813, 135] on img at bounding box center [834, 114] width 49 height 49
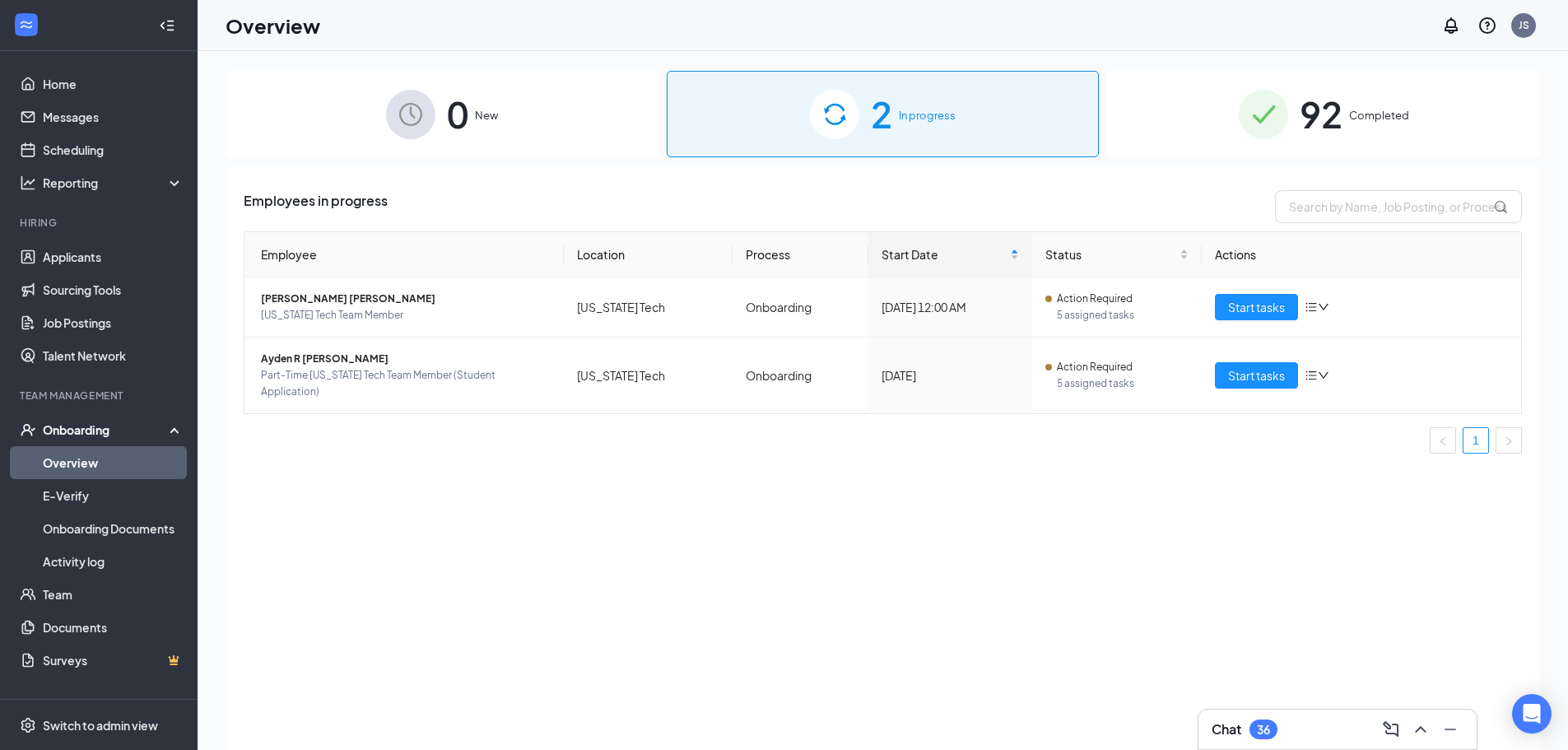
click at [1192, 122] on div "92 Completed" at bounding box center [1323, 114] width 433 height 86
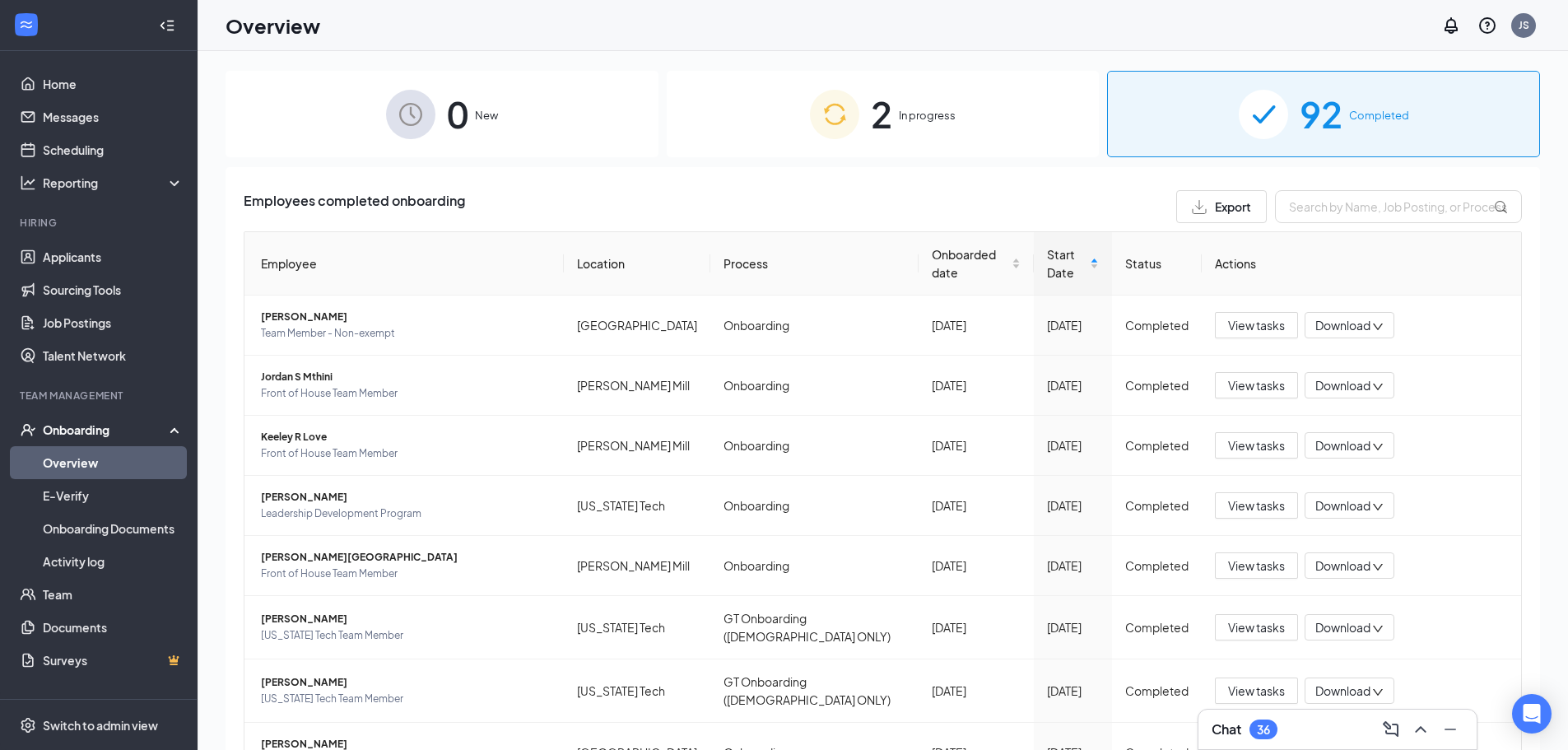
click at [823, 135] on img at bounding box center [834, 114] width 49 height 49
